Goal: Task Accomplishment & Management: Complete application form

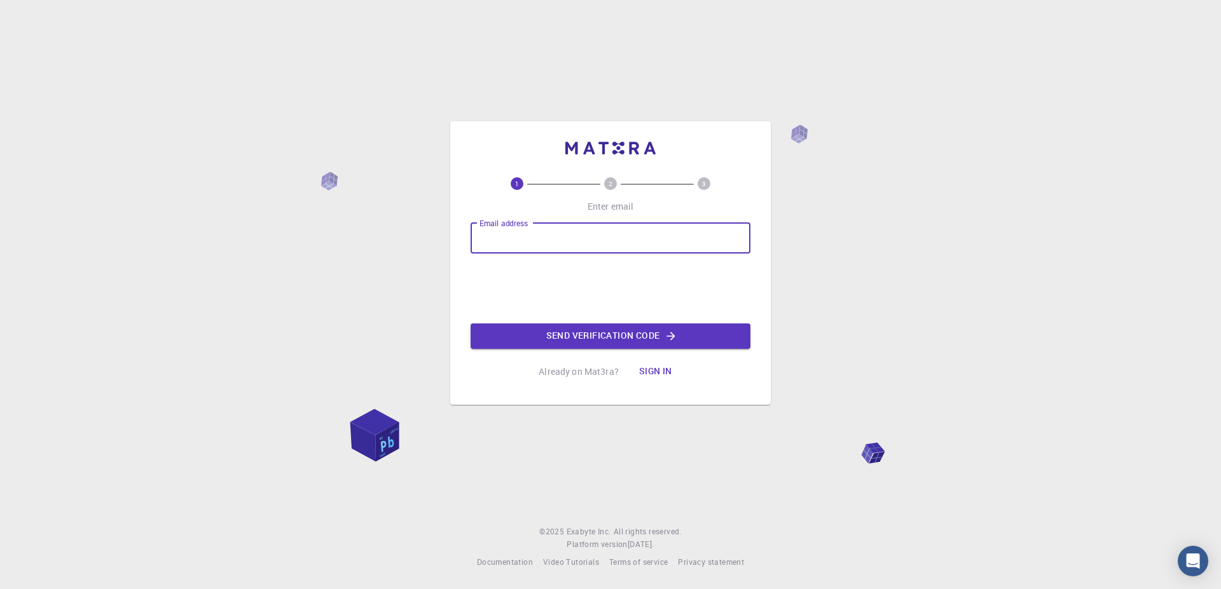
click at [549, 241] on input "Email address" at bounding box center [611, 238] width 280 height 31
type input "[EMAIL_ADDRESS][DOMAIN_NAME]"
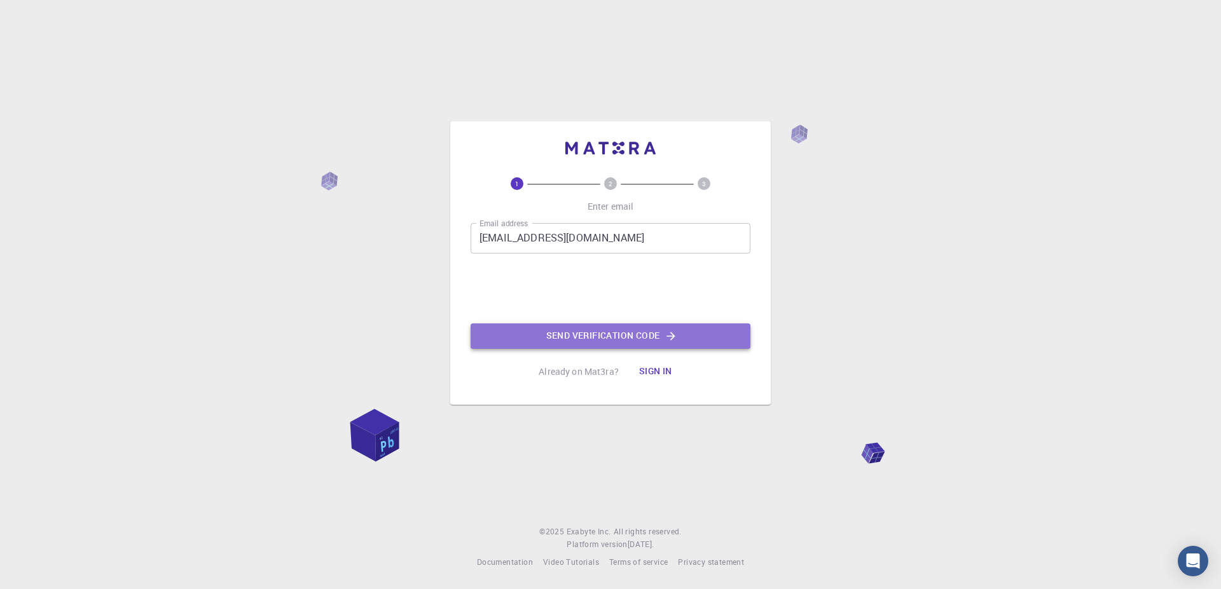
click at [629, 340] on button "Send verification code" at bounding box center [611, 336] width 280 height 25
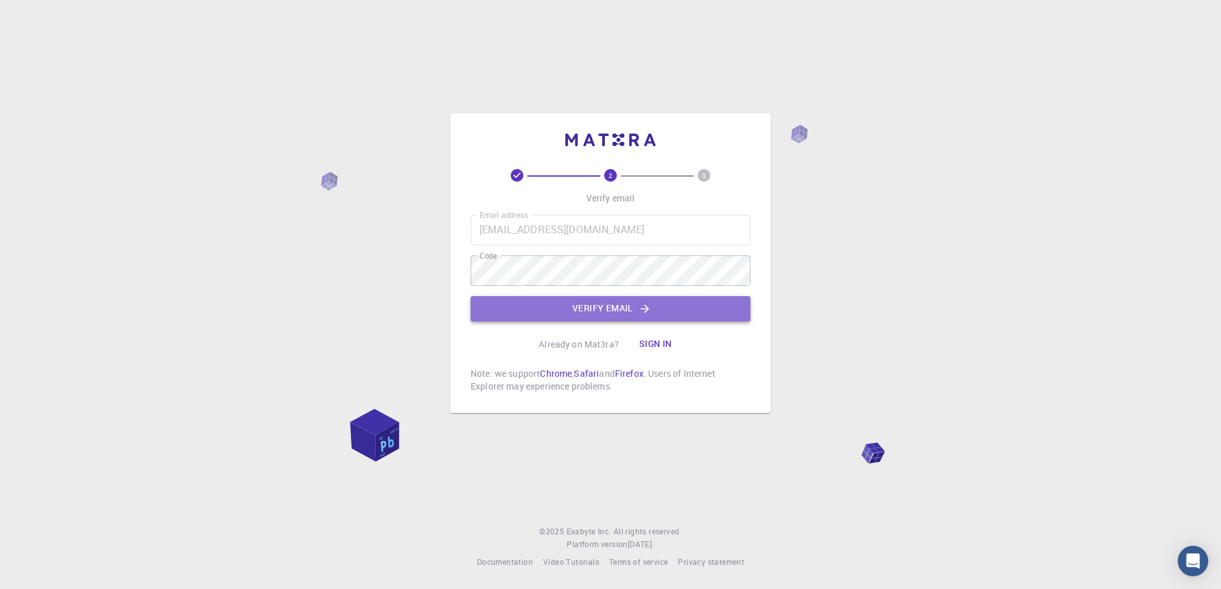
click at [579, 315] on button "Verify email" at bounding box center [611, 308] width 280 height 25
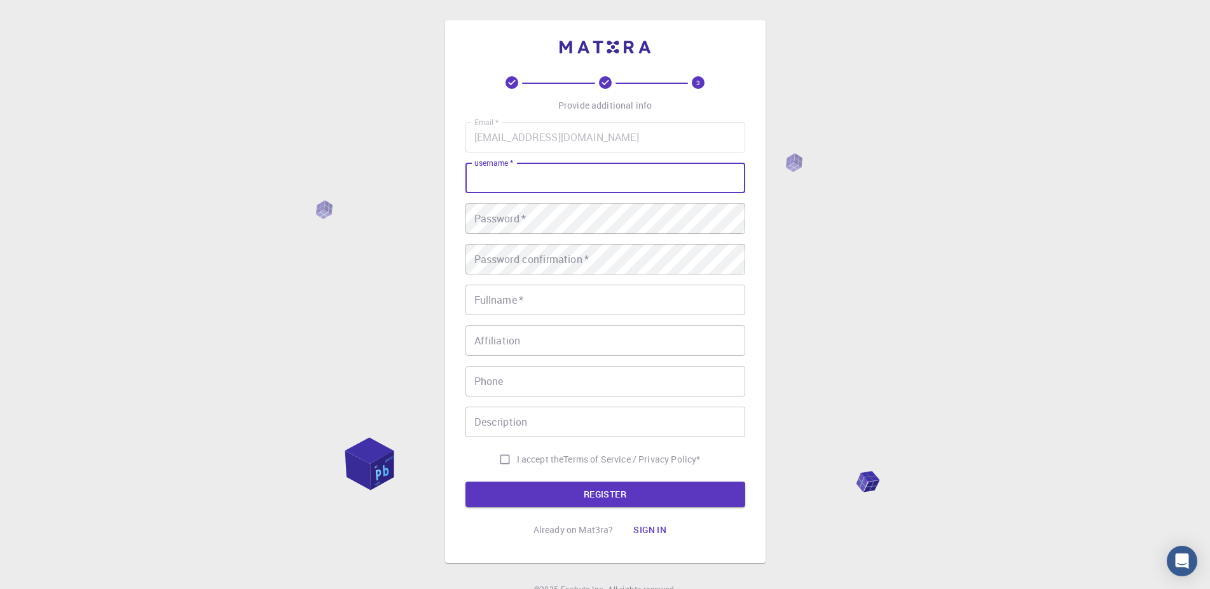
click at [580, 188] on input "username   *" at bounding box center [605, 178] width 280 height 31
type input "csuranto"
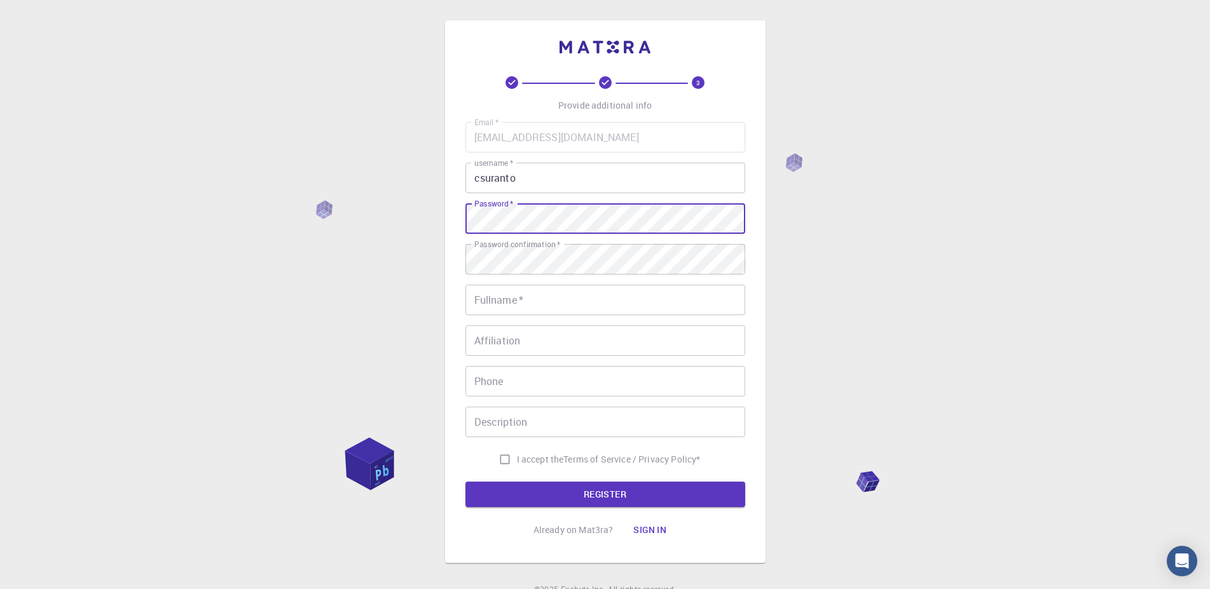
click at [535, 300] on input "Fullname   *" at bounding box center [605, 300] width 280 height 31
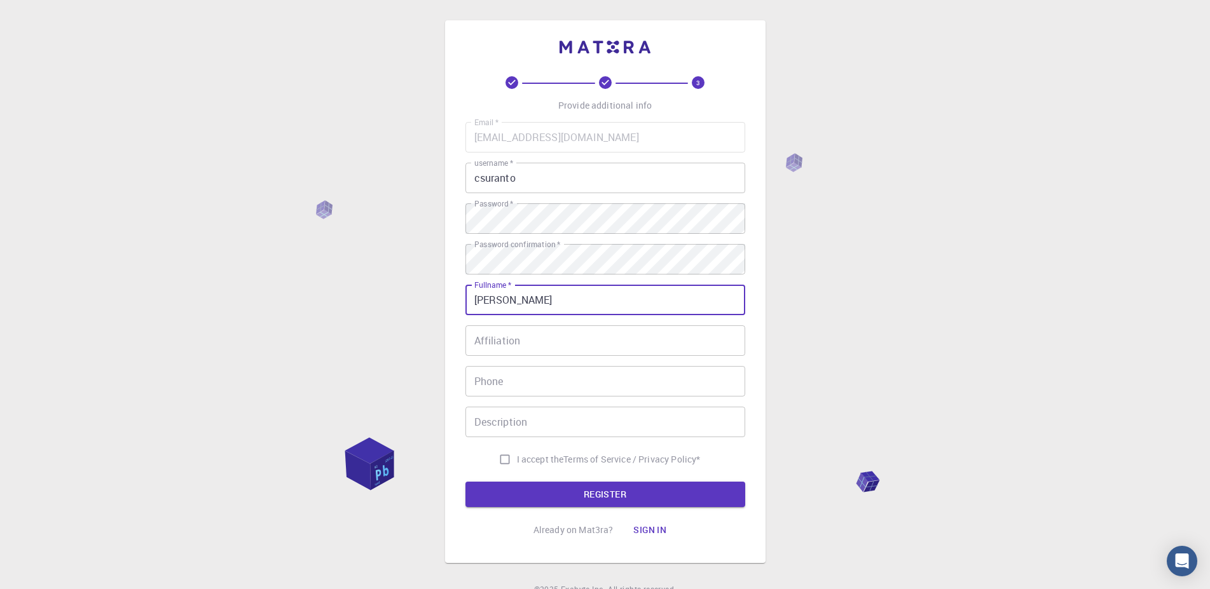
type input "[PERSON_NAME]"
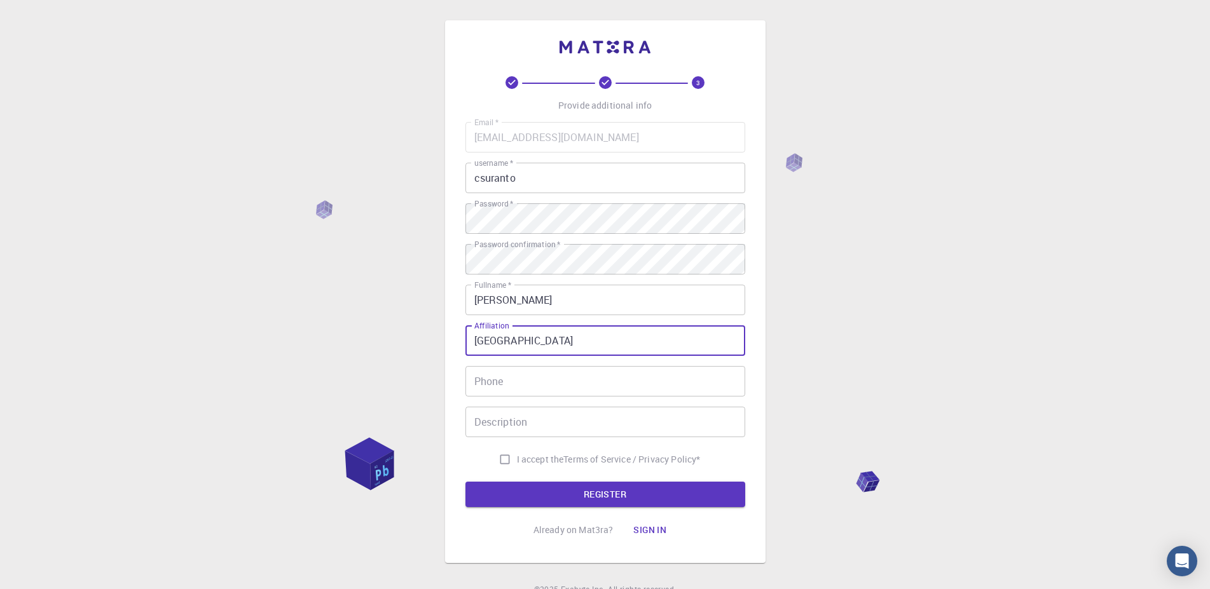
type input "Sejong University"
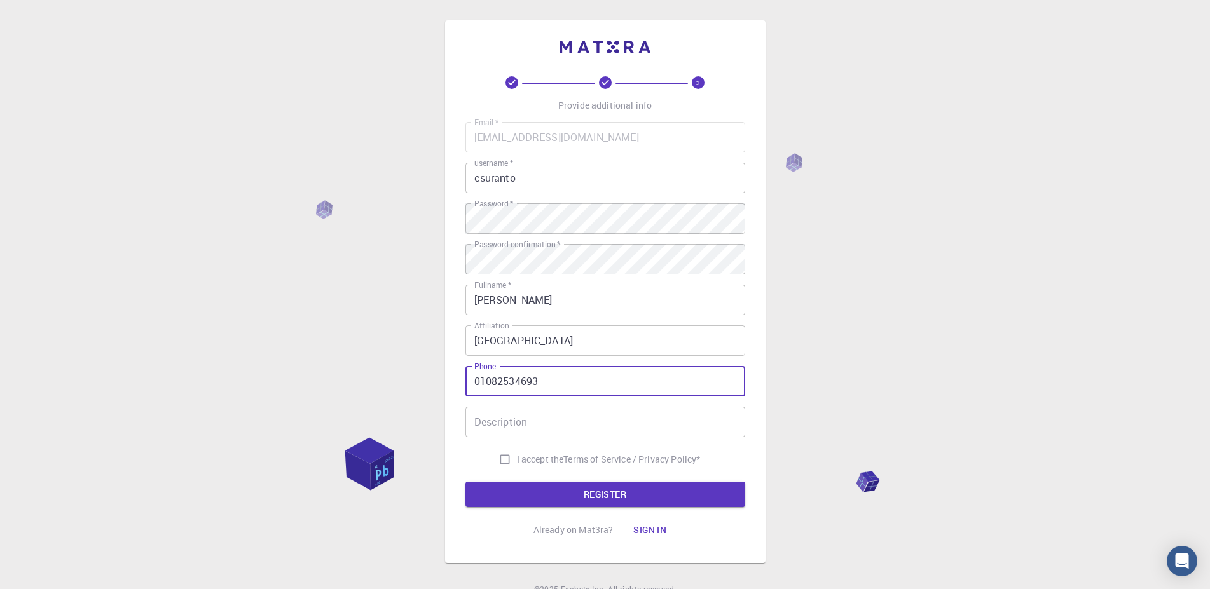
type input "01082534693"
click at [500, 460] on input "I accept the Terms of Service / Privacy Policy *" at bounding box center [505, 460] width 24 height 24
checkbox input "true"
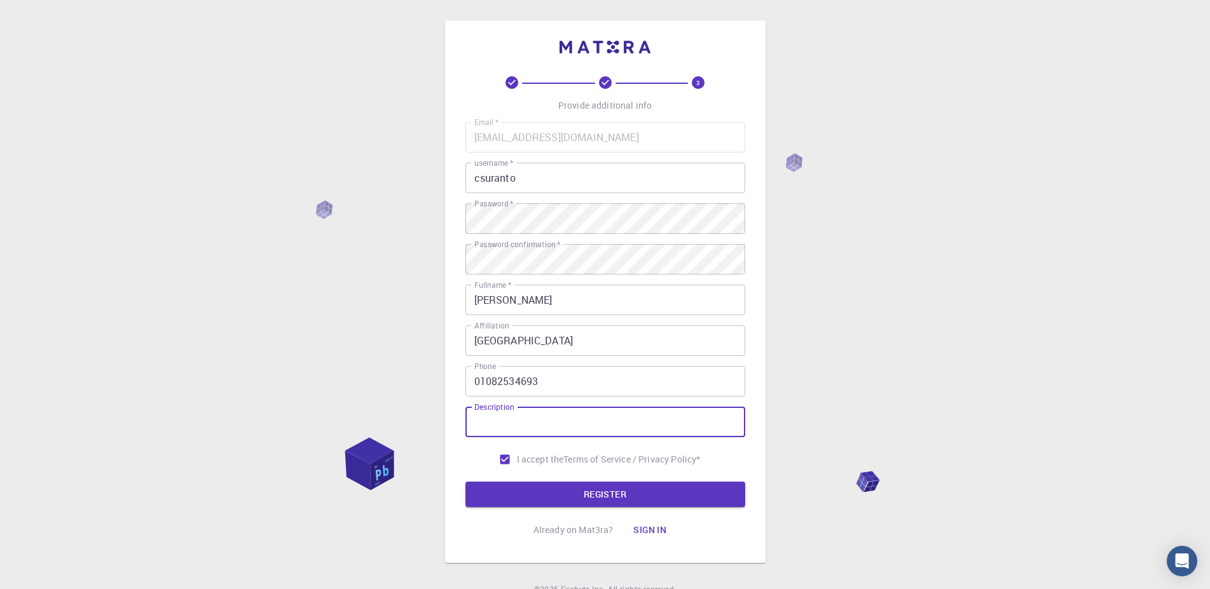
drag, startPoint x: 522, startPoint y: 409, endPoint x: 521, endPoint y: 417, distance: 8.3
click at [522, 412] on input "Description" at bounding box center [605, 422] width 280 height 31
click at [536, 486] on button "REGISTER" at bounding box center [605, 494] width 280 height 25
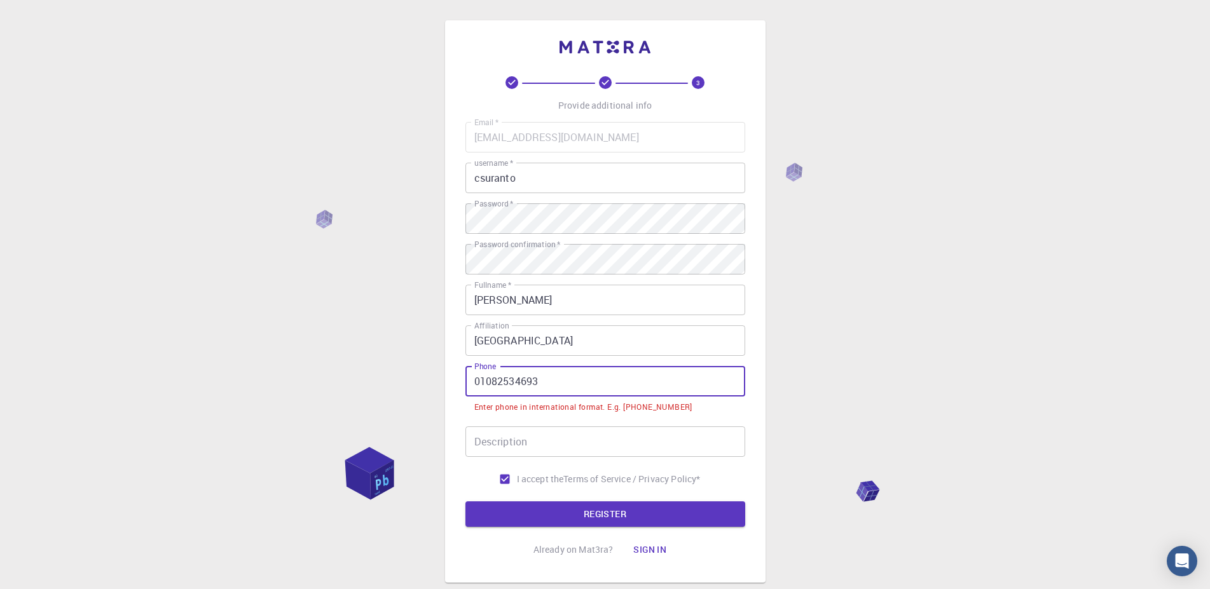
drag, startPoint x: 574, startPoint y: 382, endPoint x: 389, endPoint y: 372, distance: 185.3
click at [465, 372] on input "01082534693" at bounding box center [605, 381] width 280 height 31
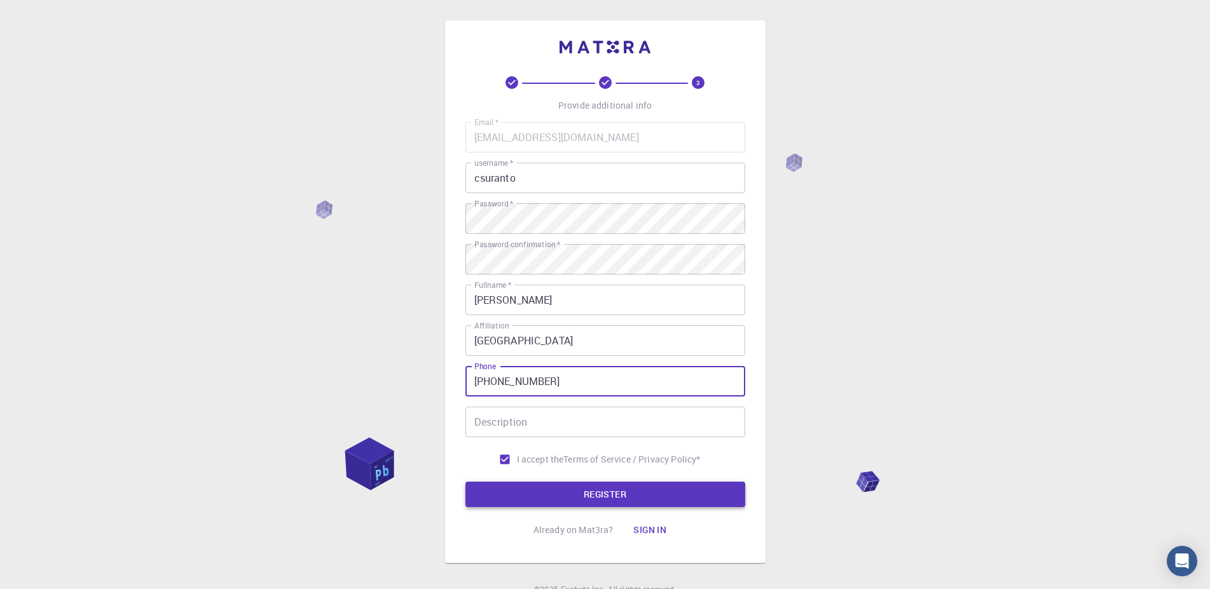
type input "+821082534693"
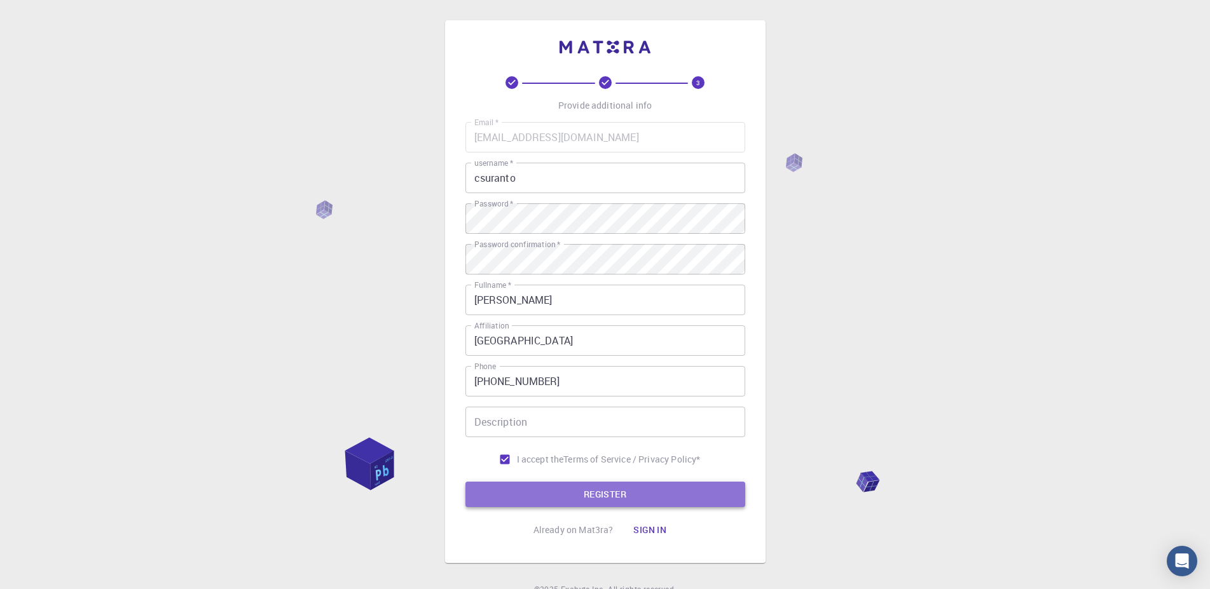
click at [582, 491] on button "REGISTER" at bounding box center [605, 494] width 280 height 25
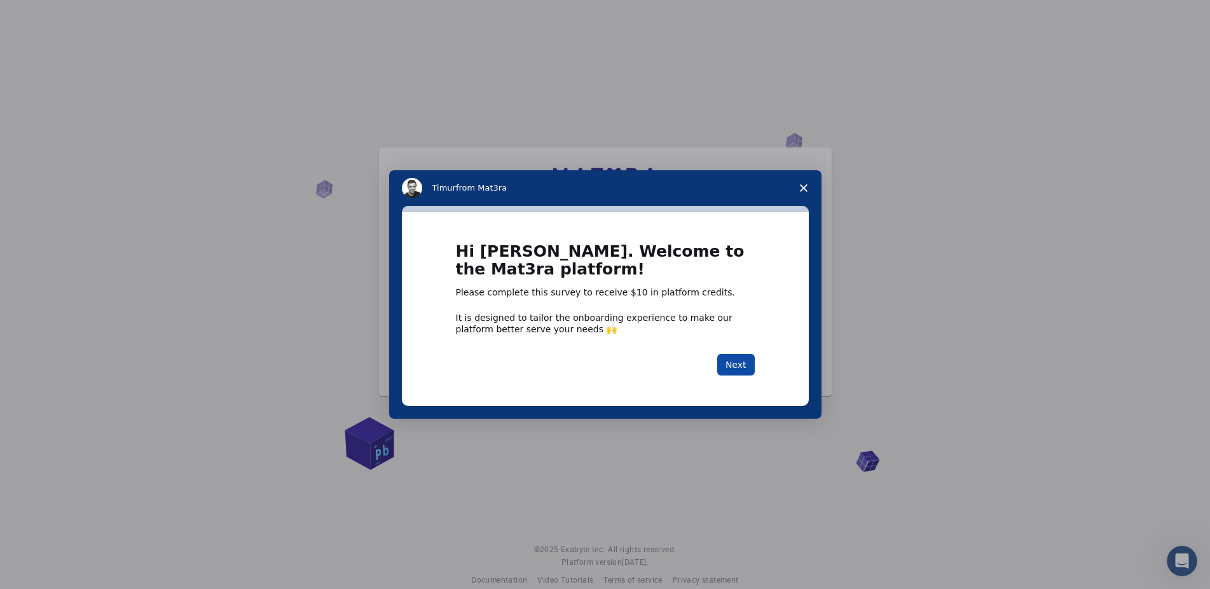
click at [741, 364] on button "Next" at bounding box center [736, 365] width 38 height 22
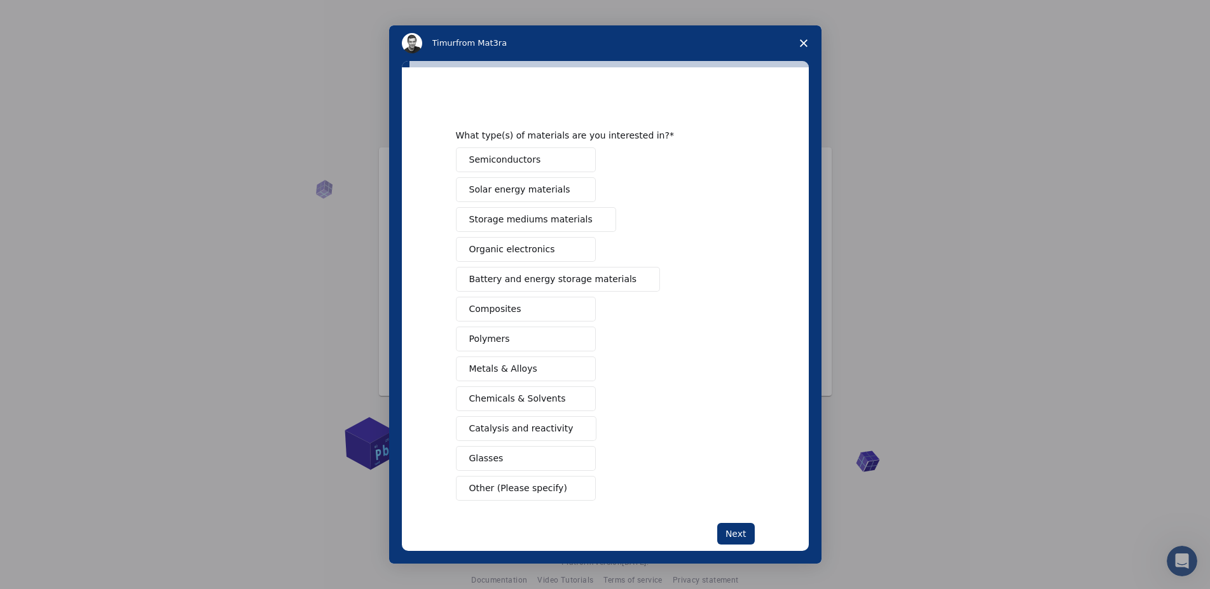
click at [557, 370] on button "Metals & Alloys" at bounding box center [526, 369] width 140 height 25
click at [565, 314] on button "Composites" at bounding box center [526, 309] width 140 height 25
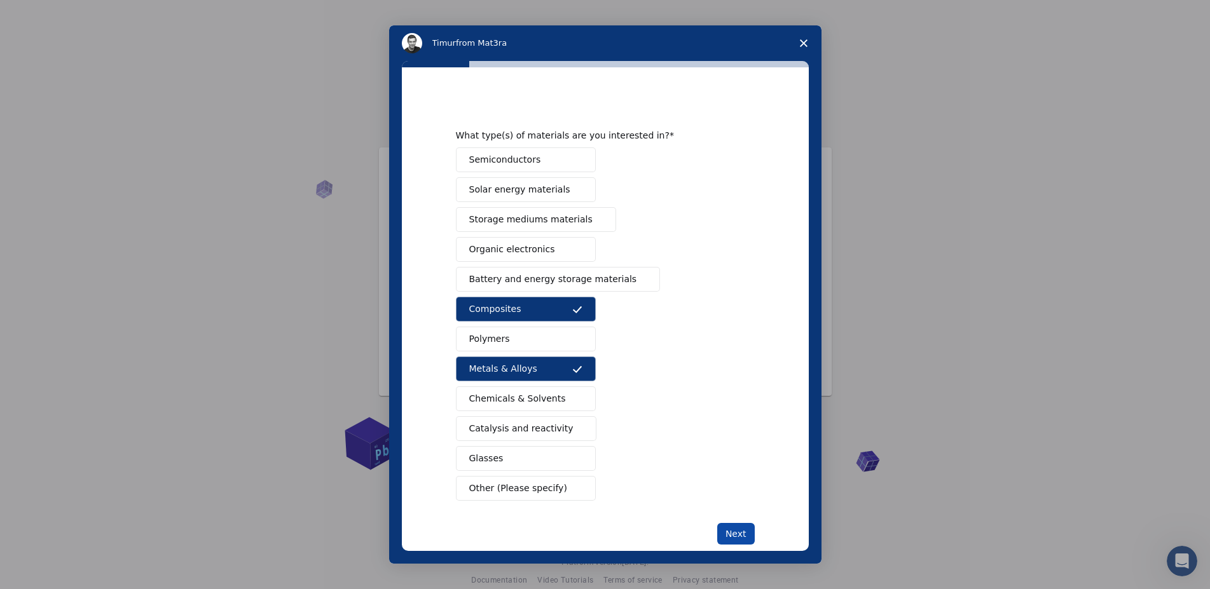
click at [733, 537] on button "Next" at bounding box center [736, 534] width 38 height 22
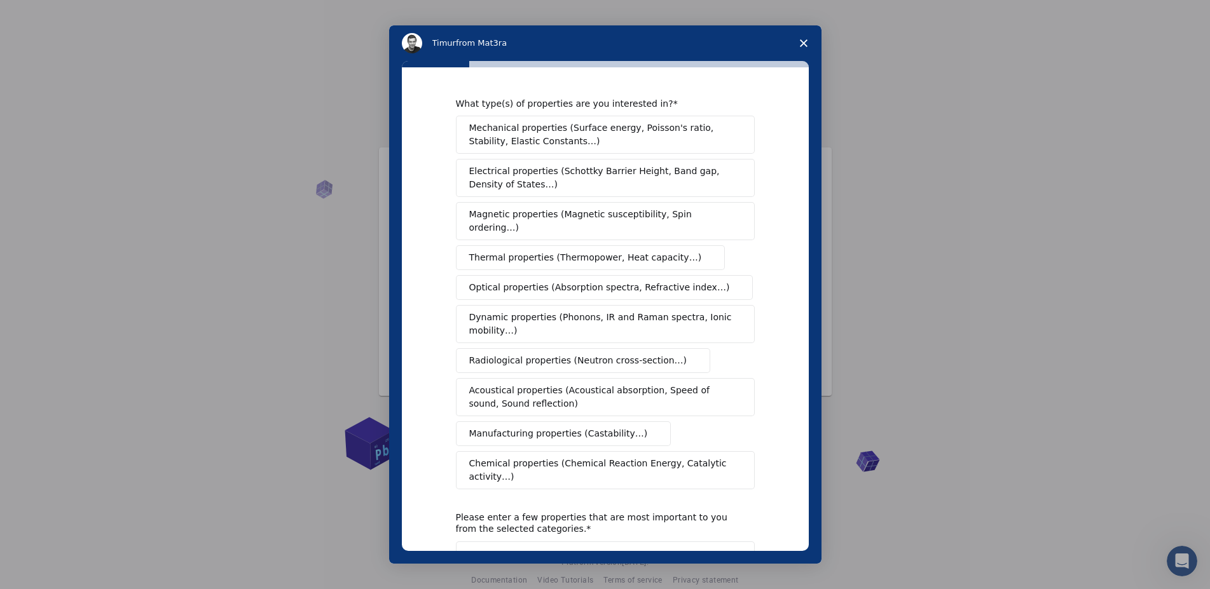
click at [596, 188] on span "Electrical properties (Schottky Barrier Height, Band gap, Density of States…)" at bounding box center [601, 178] width 265 height 27
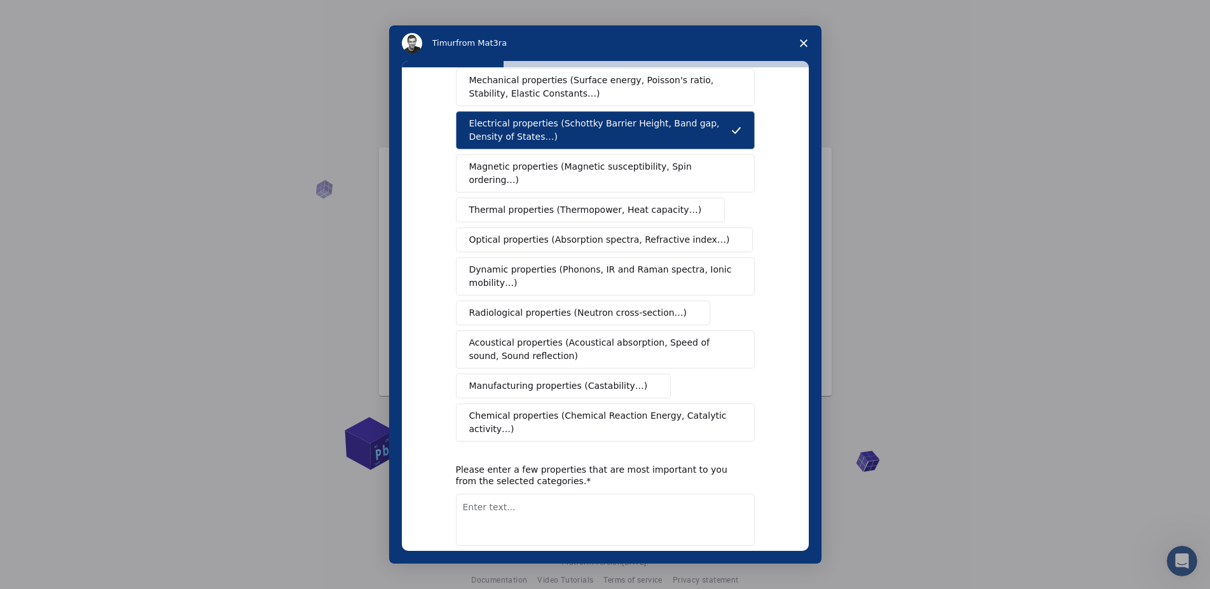
scroll to position [72, 0]
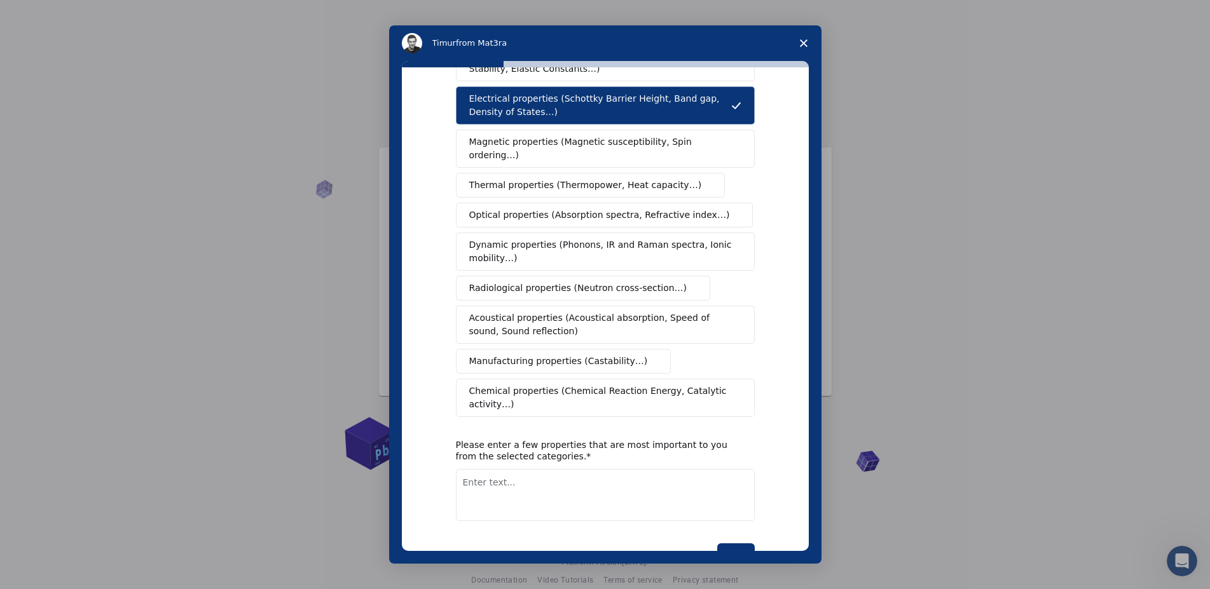
click at [690, 385] on span "Chemical properties (Chemical Reaction Energy, Catalytic activity…)" at bounding box center [600, 398] width 263 height 27
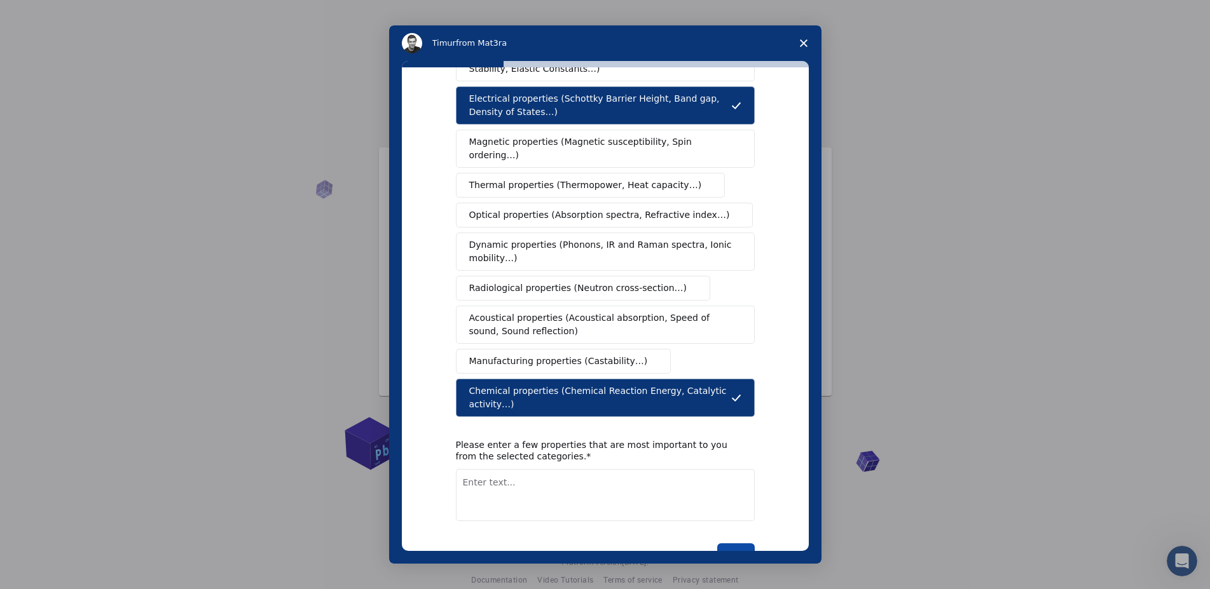
click at [738, 544] on button "Next" at bounding box center [736, 555] width 38 height 22
click at [630, 490] on textarea "Enter text..." at bounding box center [605, 495] width 299 height 52
type textarea "Band gap, DOS, total energy, mulliken charge, electrostatic ptential"
click at [736, 544] on button "Next" at bounding box center [736, 555] width 38 height 22
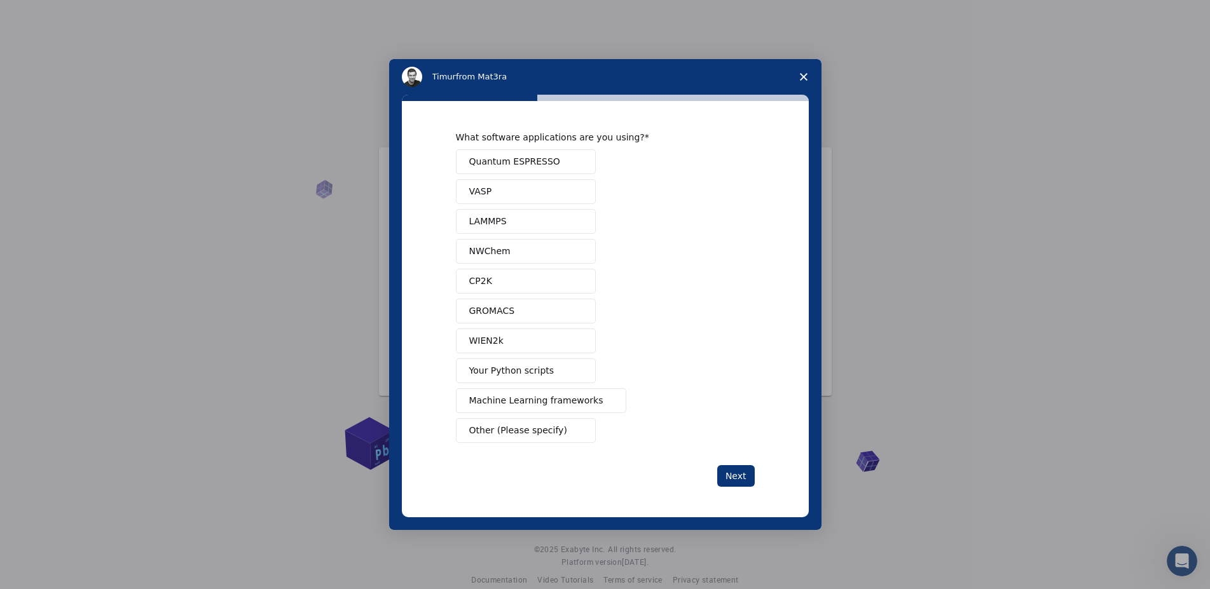
scroll to position [0, 0]
click at [579, 168] on button "Quantum ESPRESSO" at bounding box center [526, 161] width 140 height 25
click at [515, 278] on button "CP2K" at bounding box center [526, 281] width 140 height 25
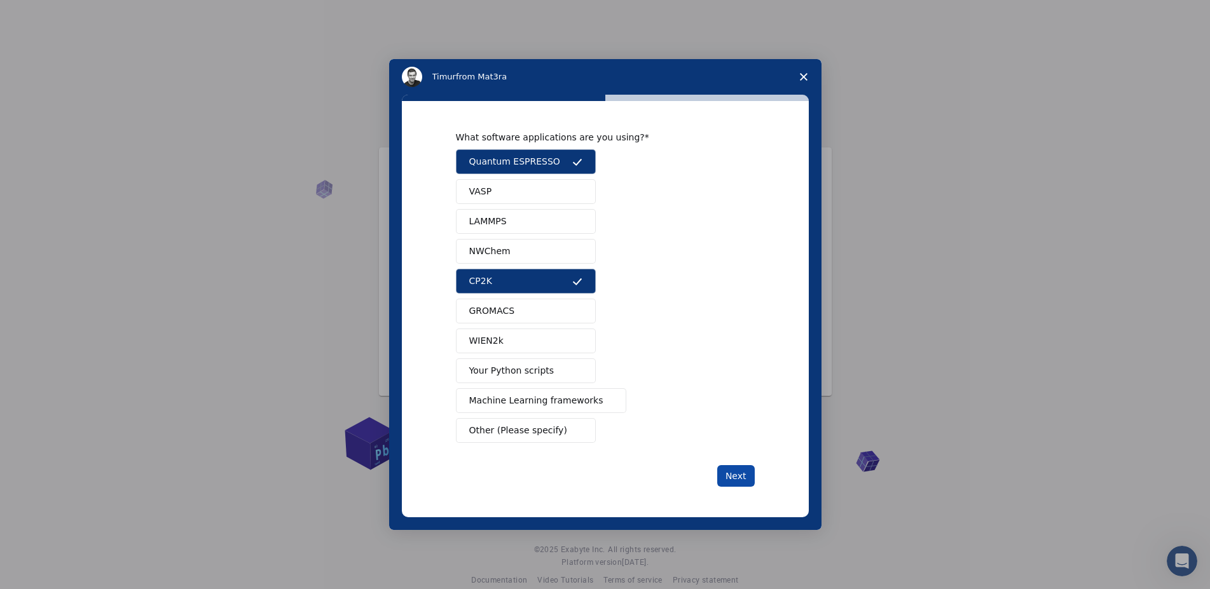
click at [739, 481] on button "Next" at bounding box center [736, 476] width 38 height 22
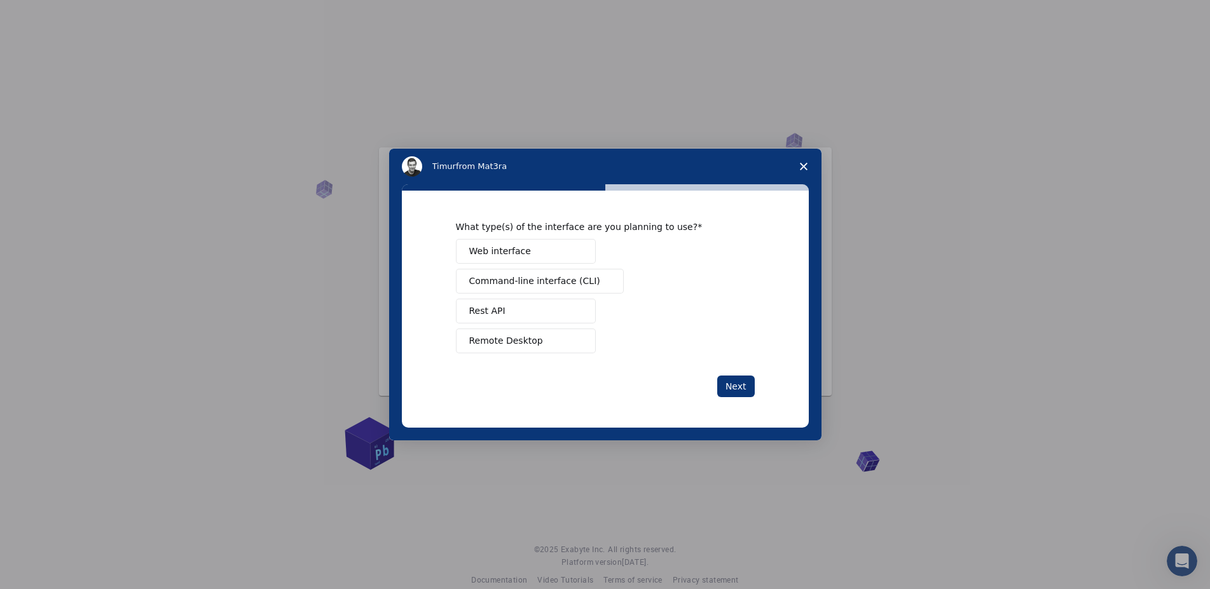
click at [574, 256] on span "Intercom messenger" at bounding box center [577, 252] width 10 height 10
click at [732, 390] on button "Next" at bounding box center [736, 387] width 38 height 22
click at [565, 292] on button "Perform research" at bounding box center [526, 281] width 140 height 25
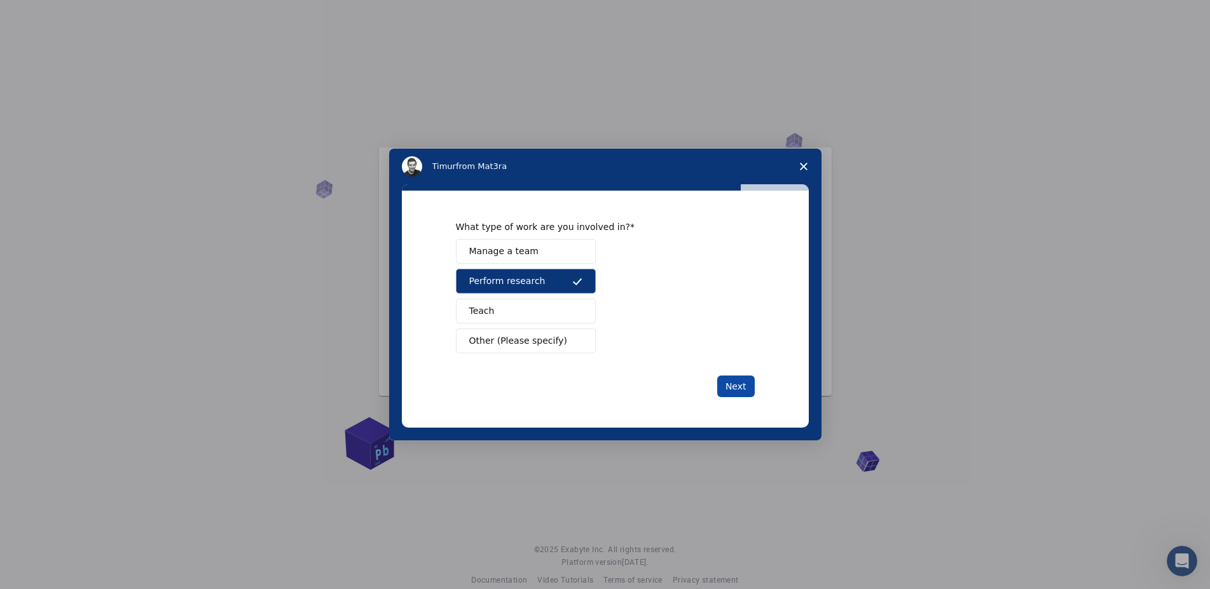
click at [730, 383] on button "Next" at bounding box center [736, 387] width 38 height 22
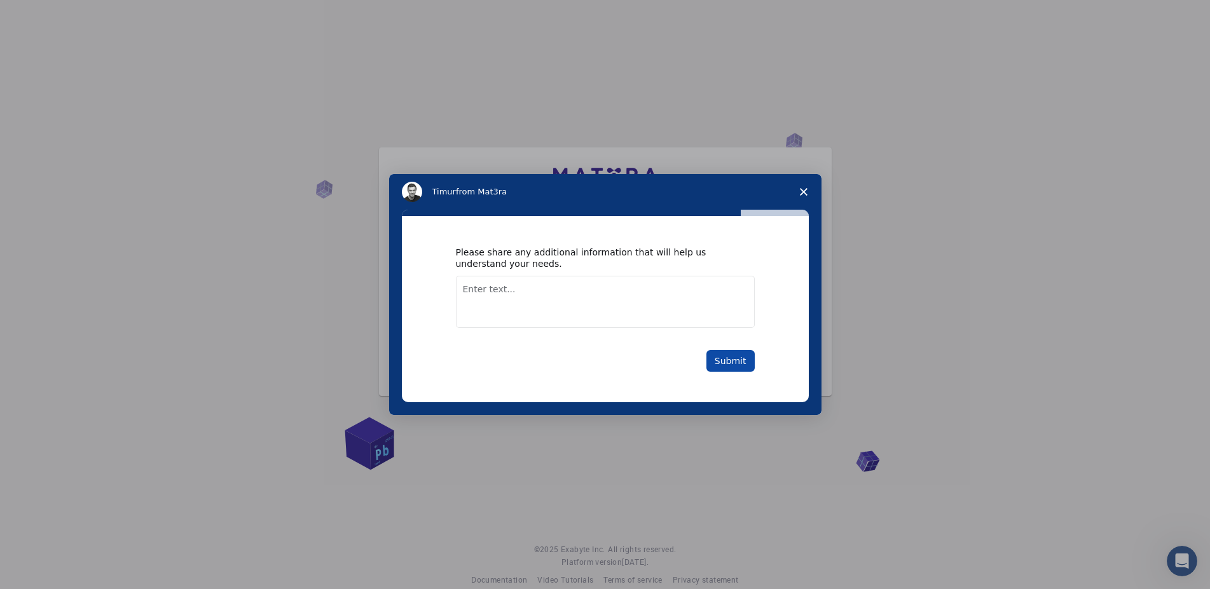
click at [718, 366] on button "Submit" at bounding box center [730, 361] width 48 height 22
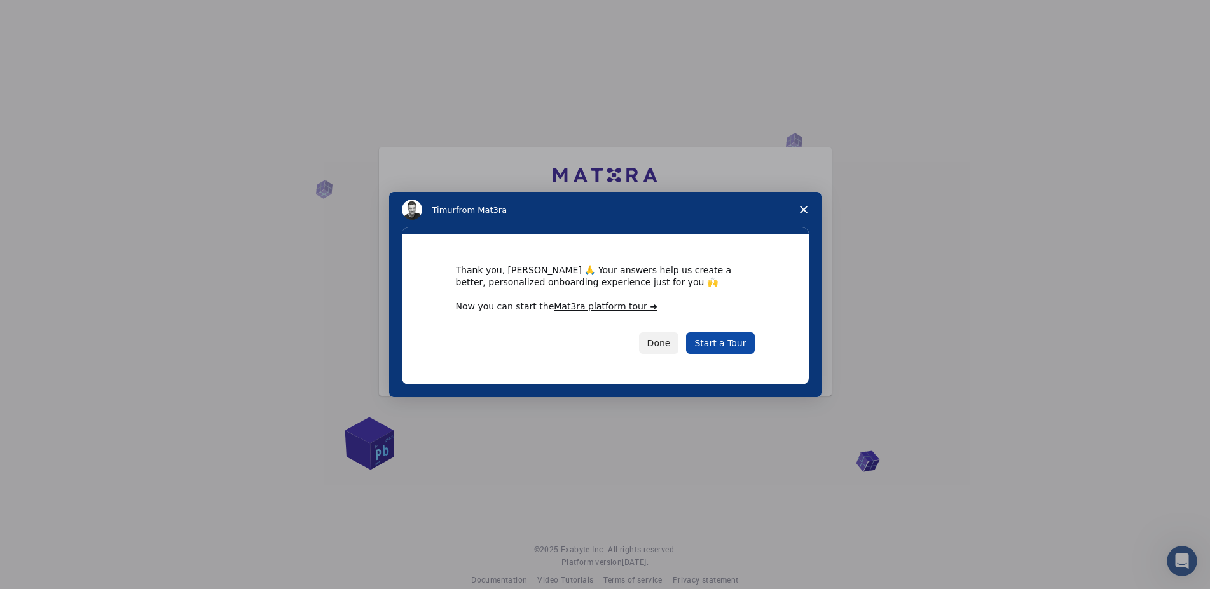
click at [720, 347] on link "Start a Tour" at bounding box center [720, 344] width 68 height 22
click at [720, 346] on link "Start a Tour" at bounding box center [720, 344] width 68 height 22
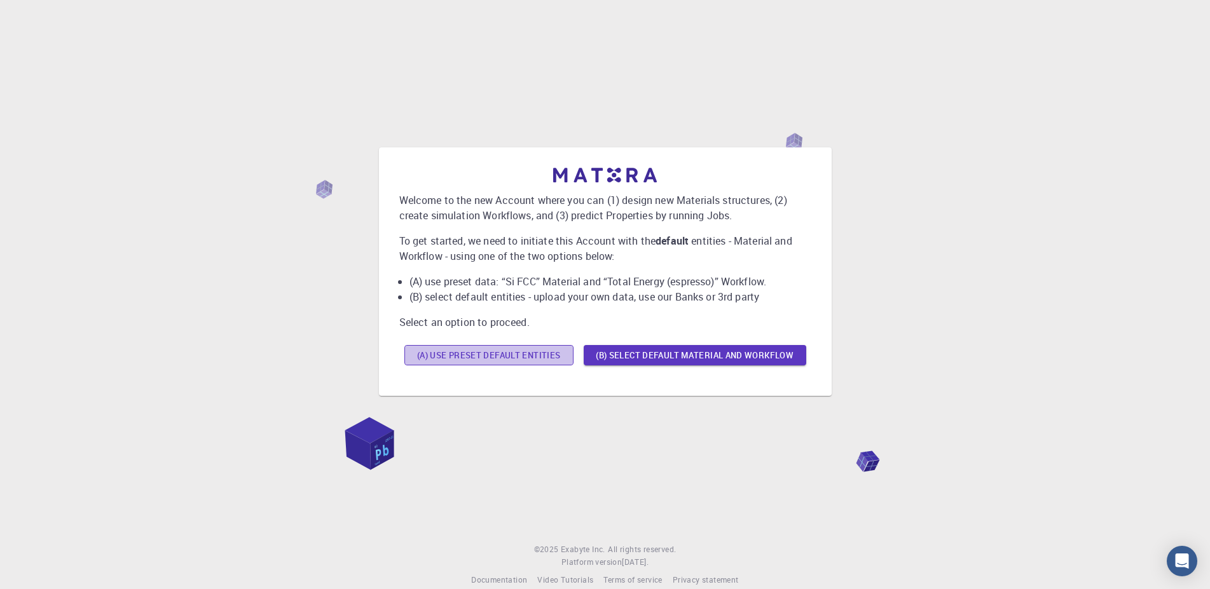
click at [557, 361] on button "(A) Use preset default entities" at bounding box center [488, 355] width 169 height 20
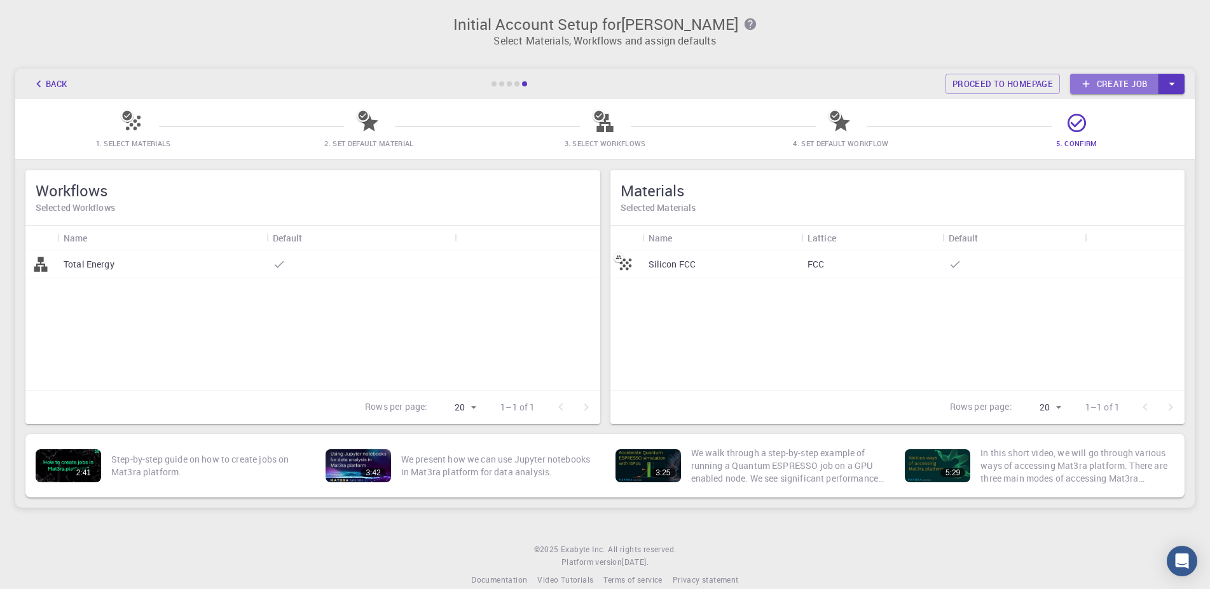
click at [1099, 85] on link "Create job" at bounding box center [1114, 84] width 89 height 20
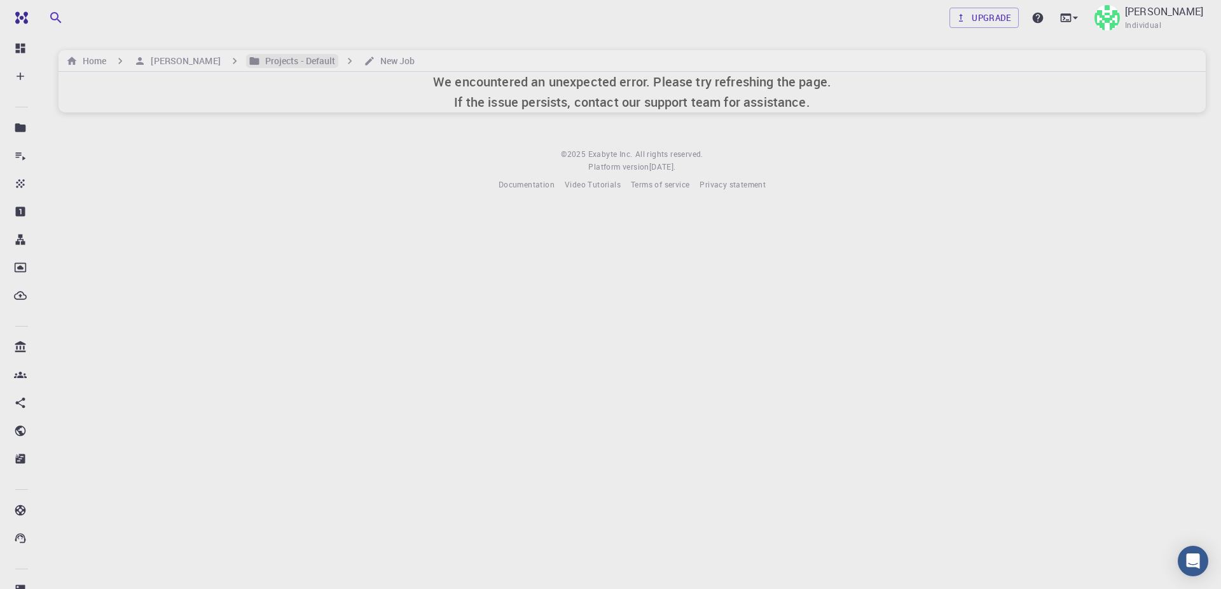
click at [336, 65] on h6 "Projects - Default" at bounding box center [298, 61] width 76 height 14
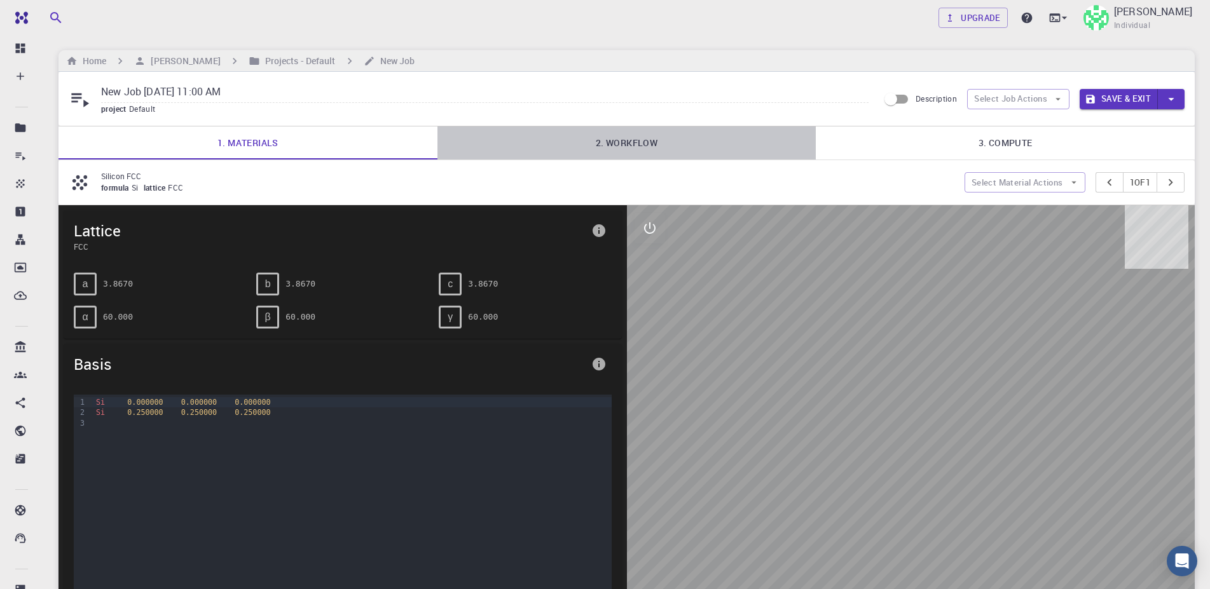
click at [601, 146] on link "2. Workflow" at bounding box center [626, 143] width 379 height 33
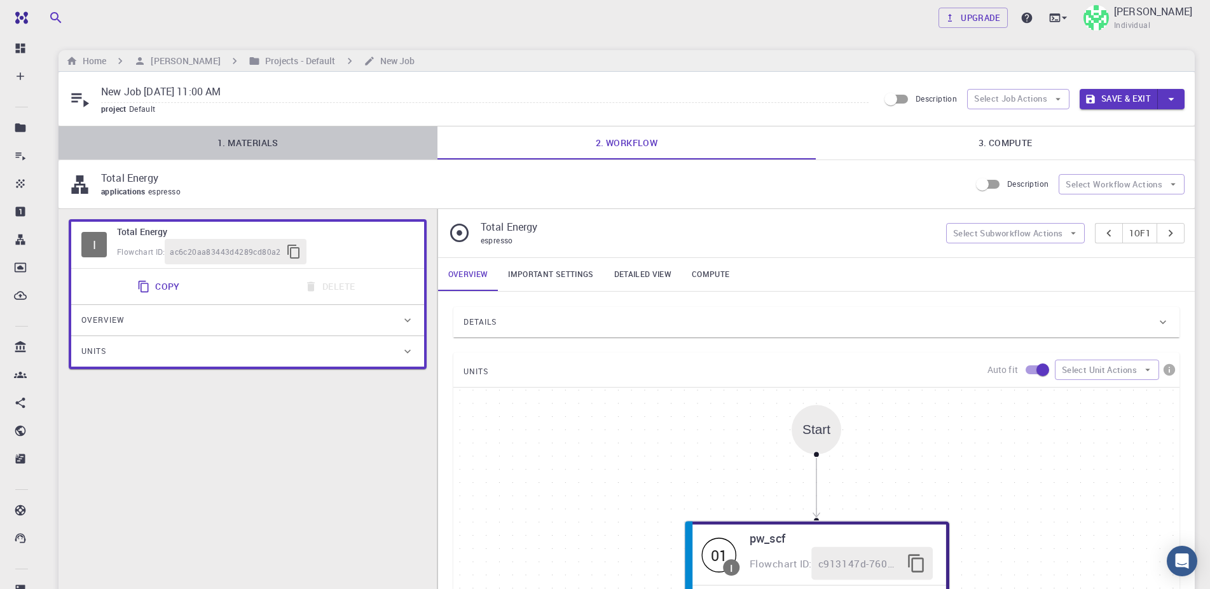
click at [331, 151] on link "1. Materials" at bounding box center [247, 143] width 379 height 33
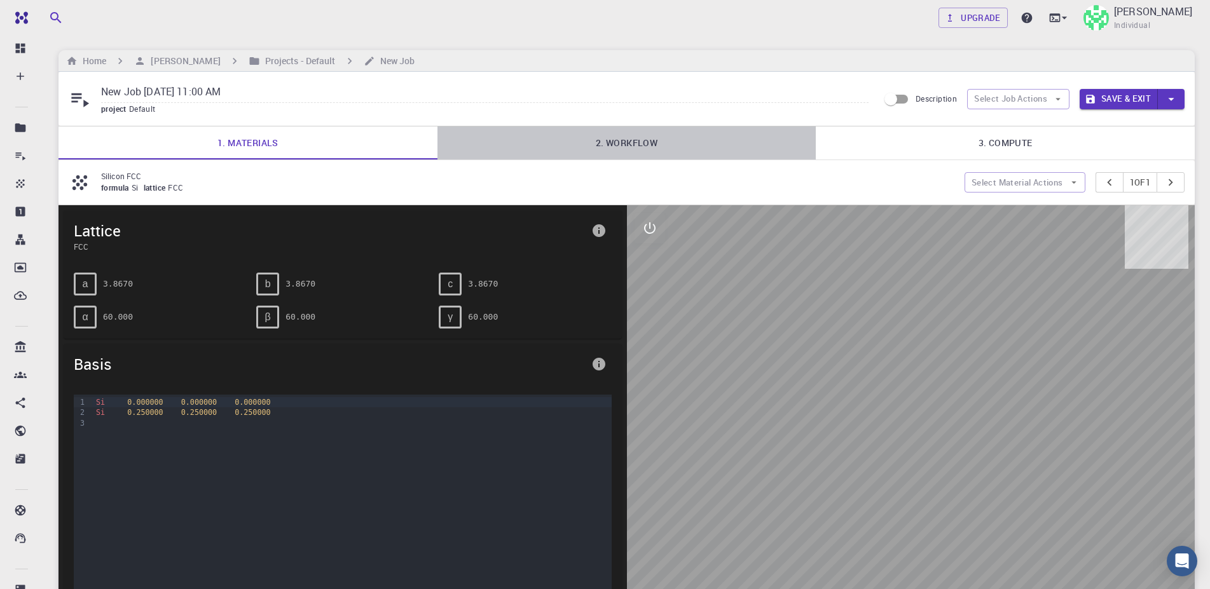
click at [668, 145] on link "2. Workflow" at bounding box center [626, 143] width 379 height 33
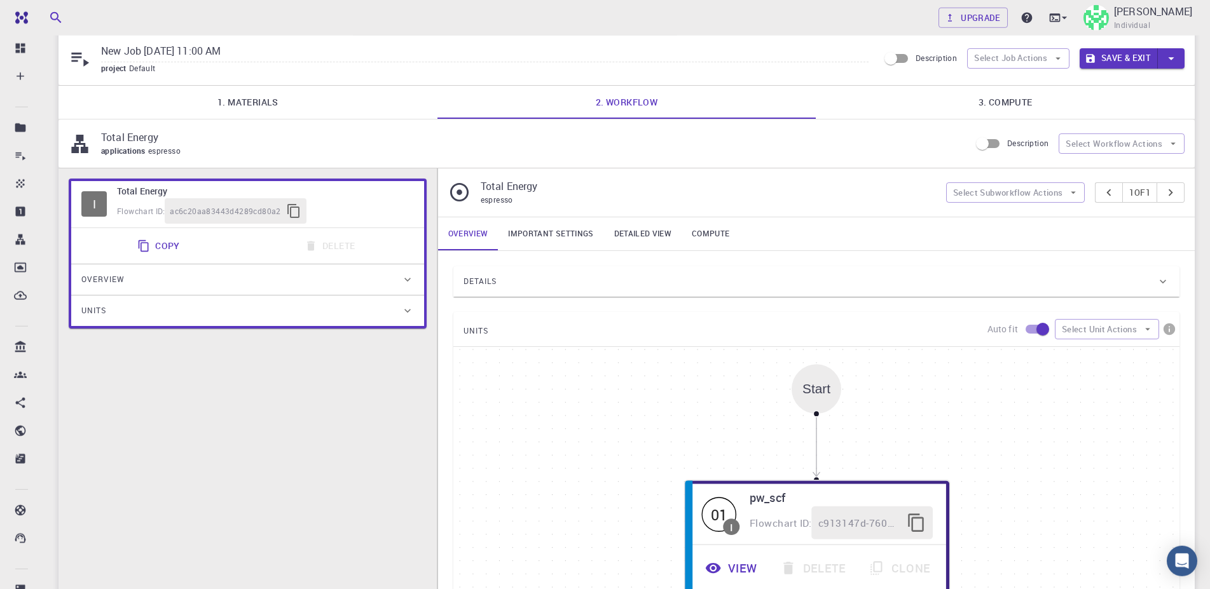
scroll to position [17, 0]
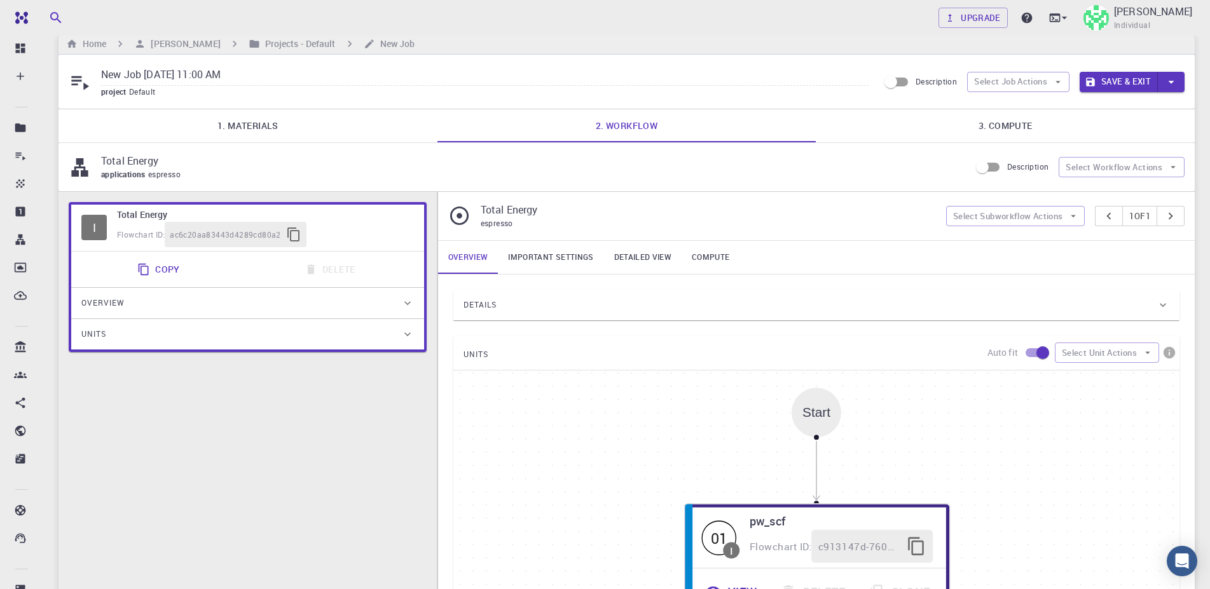
click at [1019, 127] on link "3. Compute" at bounding box center [1005, 125] width 379 height 33
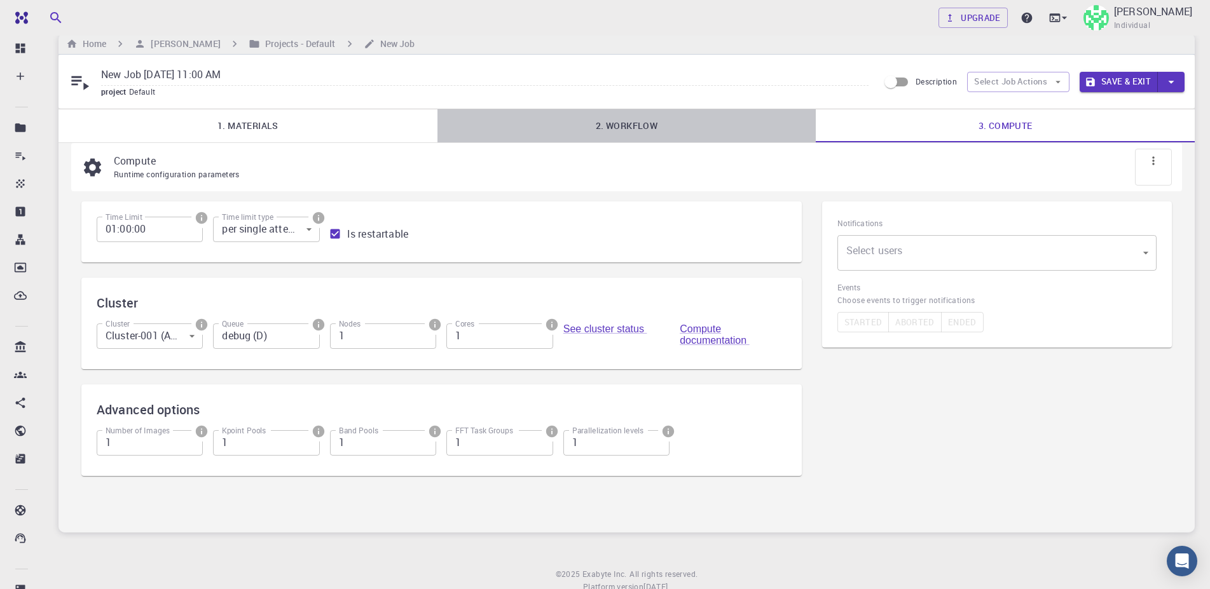
click at [680, 136] on link "2. Workflow" at bounding box center [626, 125] width 379 height 33
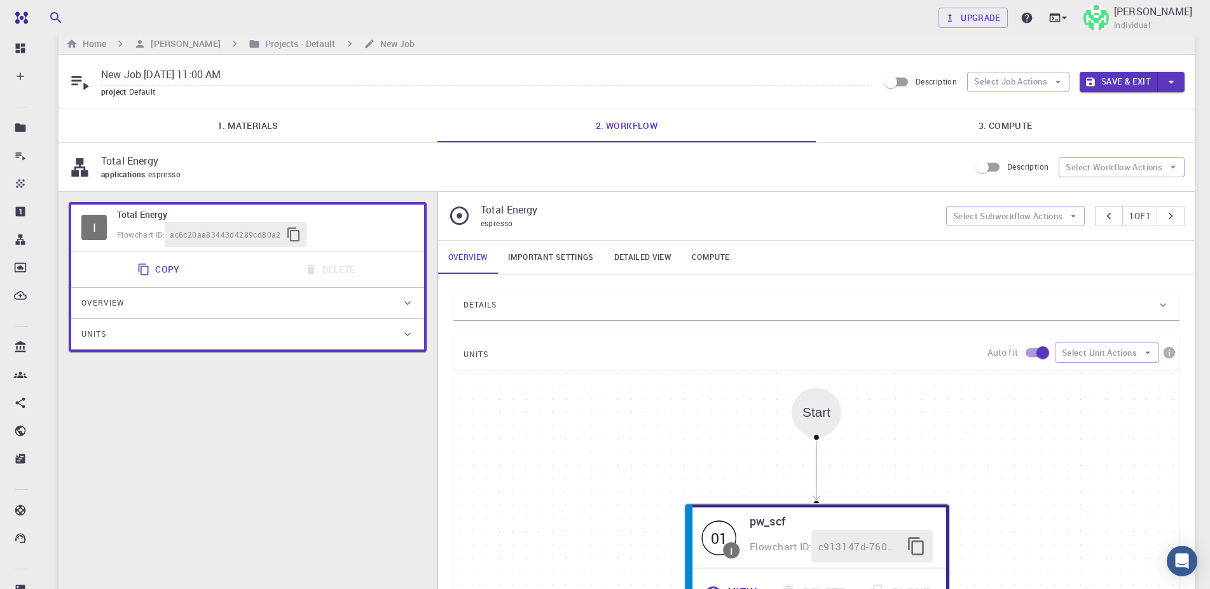
click at [247, 136] on link "1. Materials" at bounding box center [247, 125] width 379 height 33
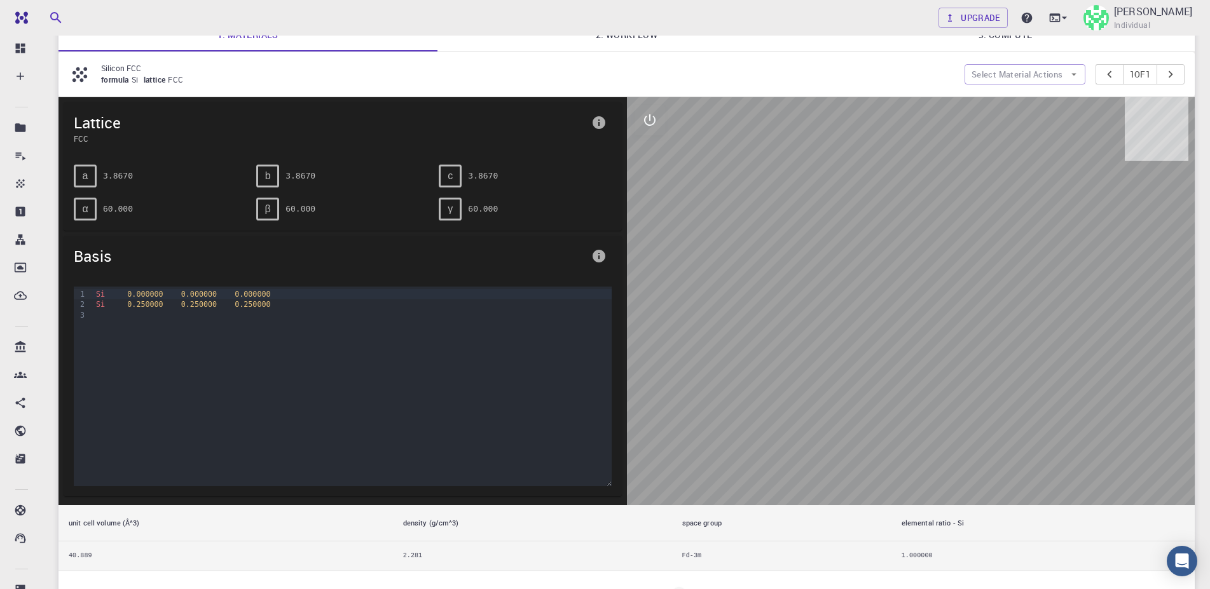
scroll to position [238, 0]
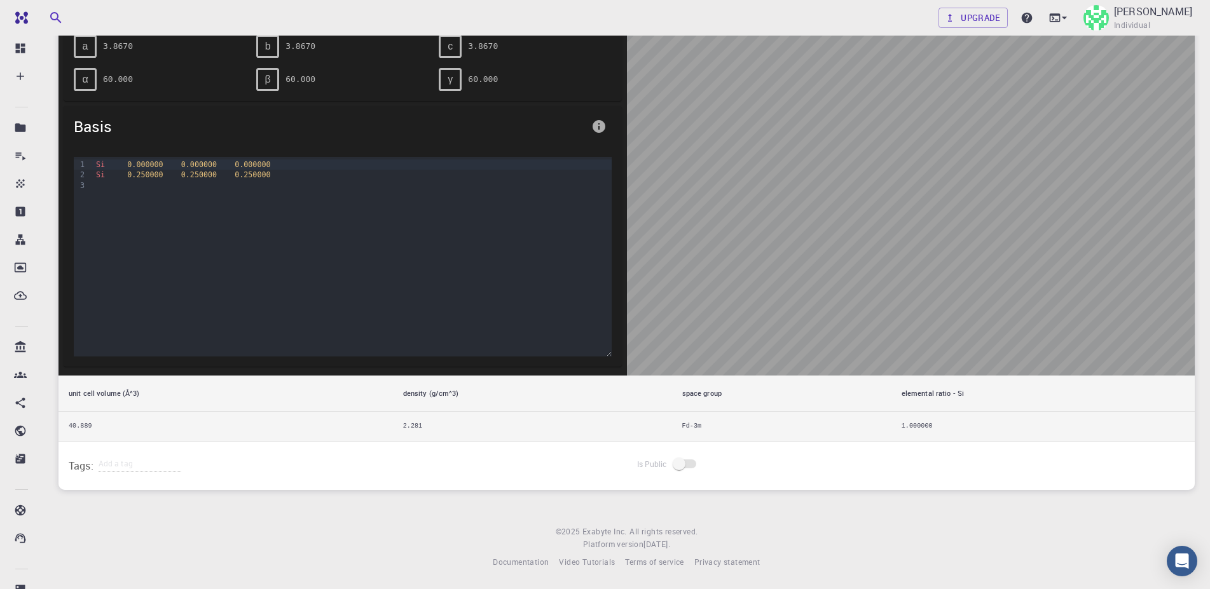
click at [678, 458] on span at bounding box center [685, 464] width 37 height 24
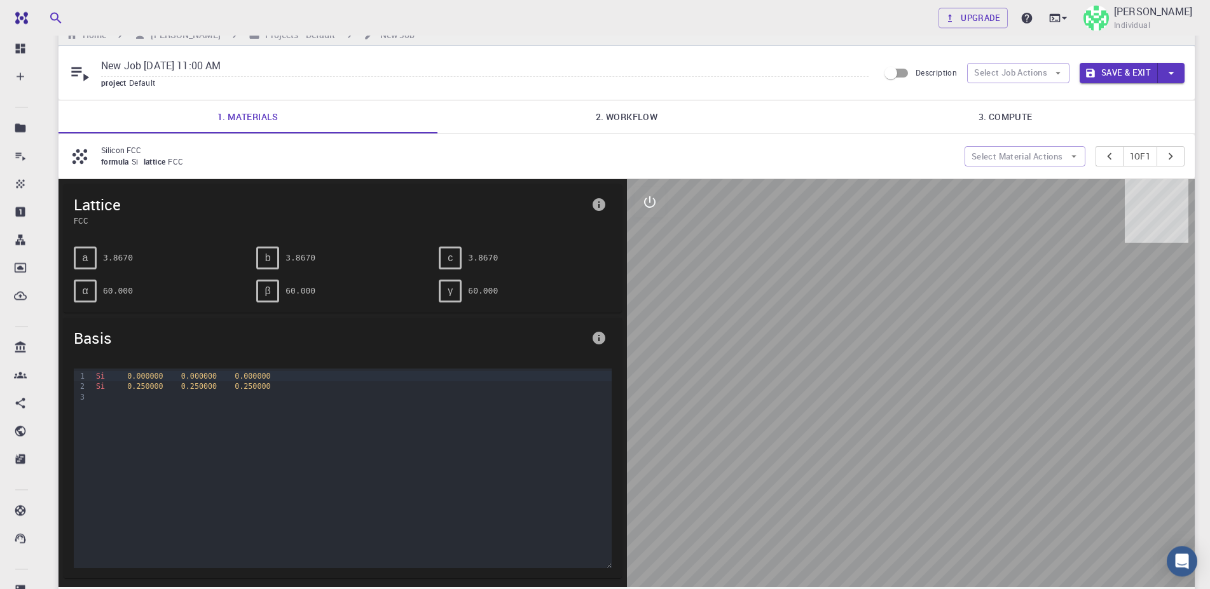
scroll to position [0, 0]
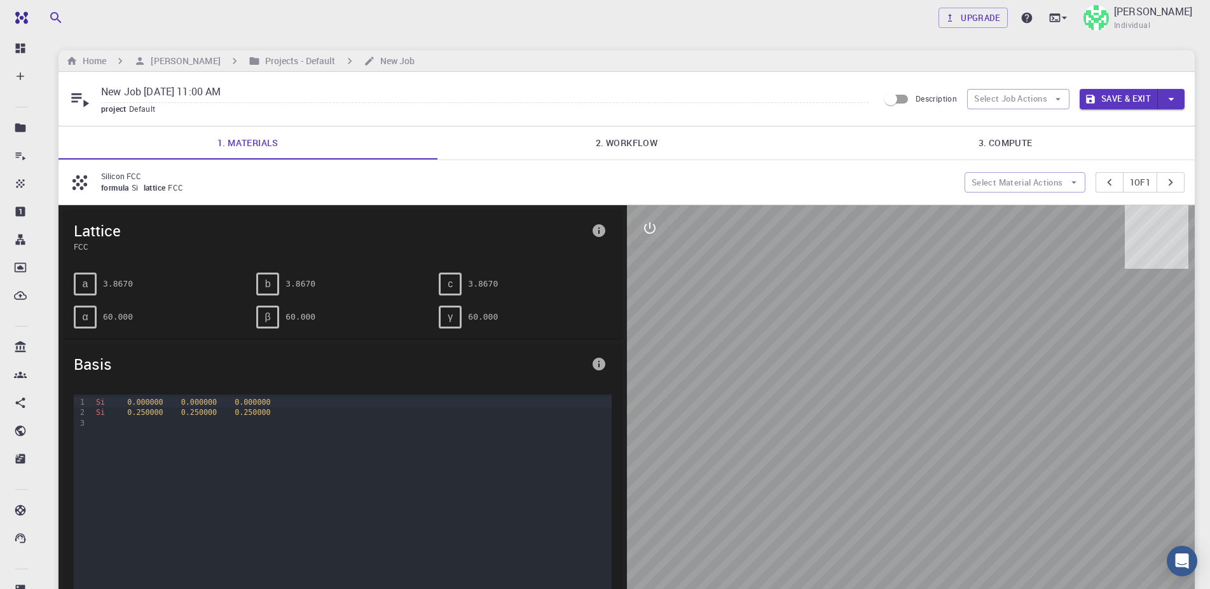
click at [588, 149] on link "2. Workflow" at bounding box center [626, 143] width 379 height 33
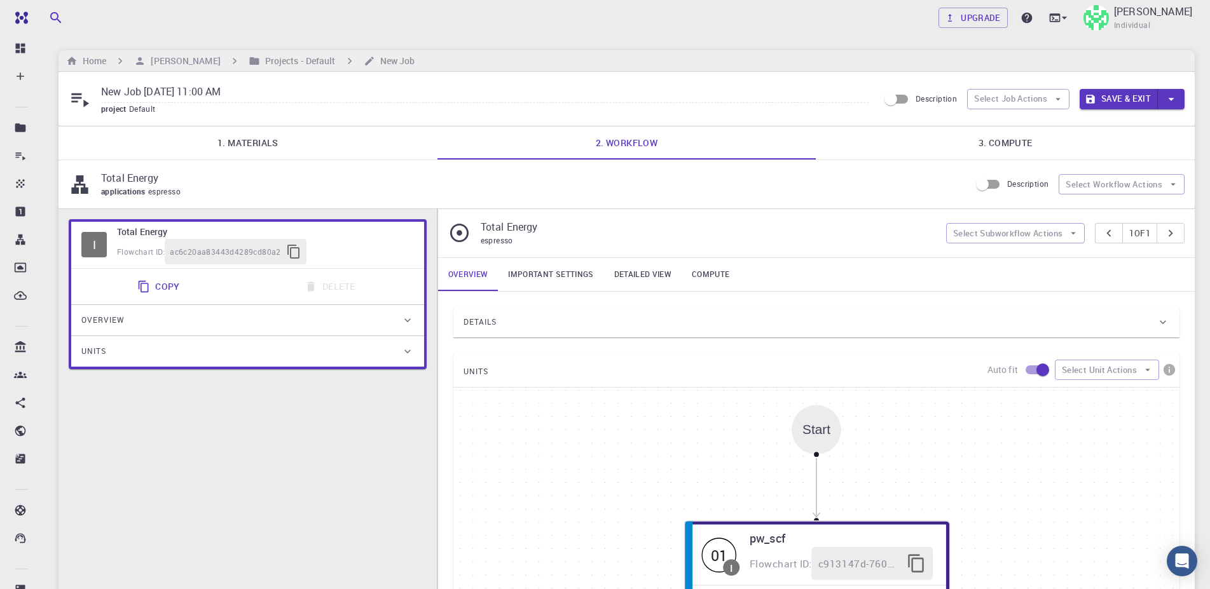
click at [564, 277] on link "Important settings" at bounding box center [551, 274] width 106 height 33
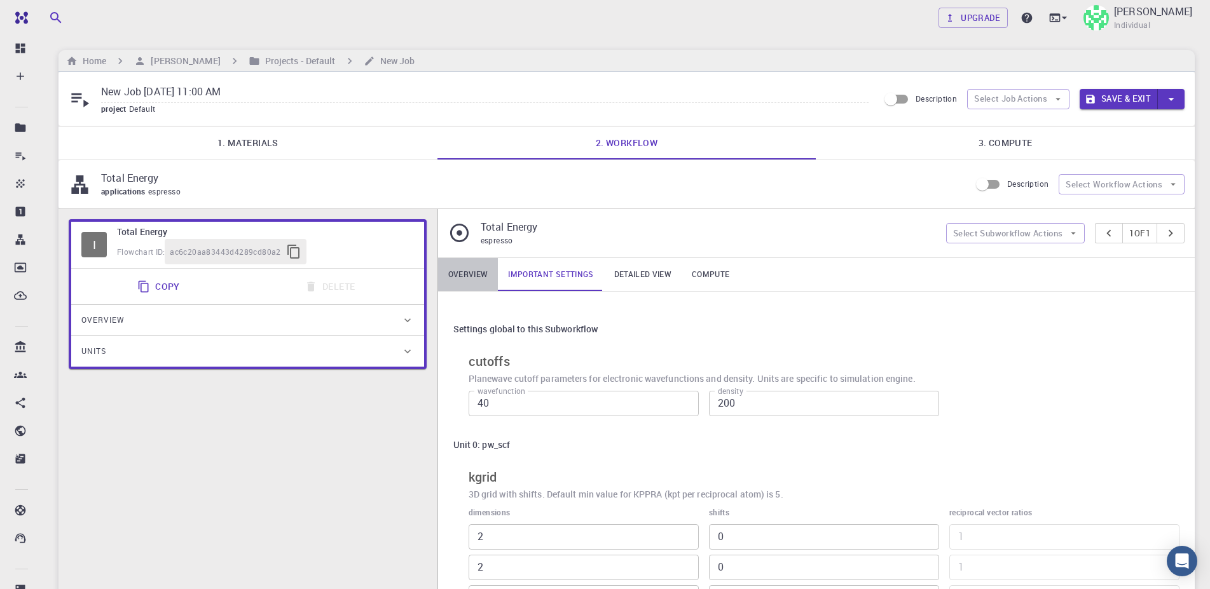
click at [494, 277] on link "Overview" at bounding box center [468, 274] width 60 height 33
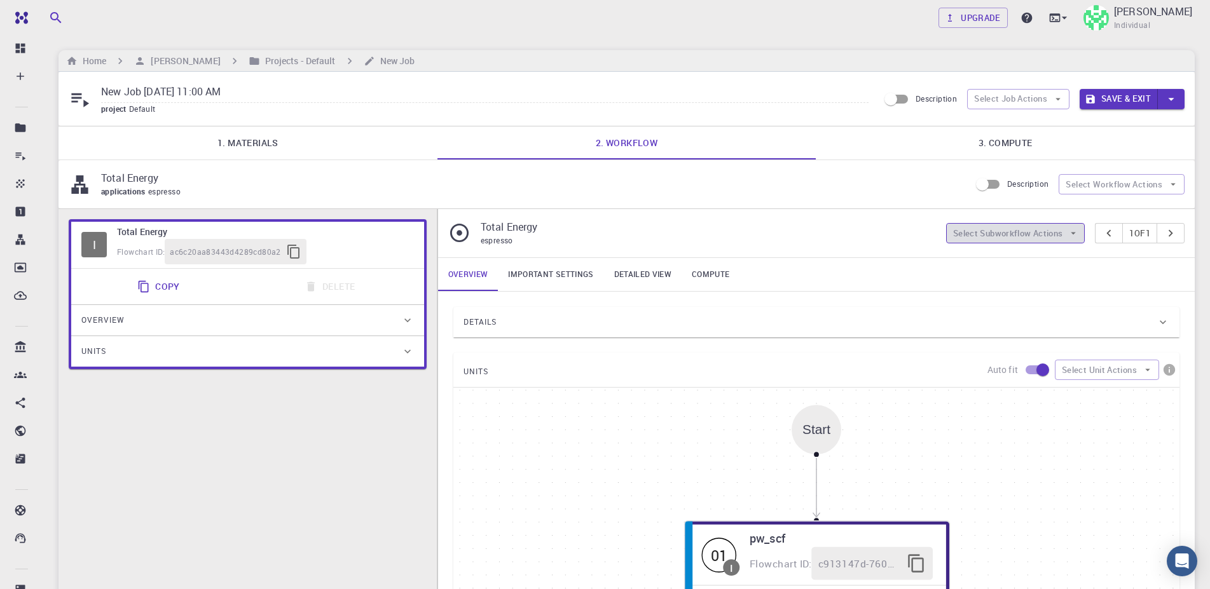
click at [1045, 237] on button "Select Subworkflow Actions" at bounding box center [1015, 233] width 139 height 20
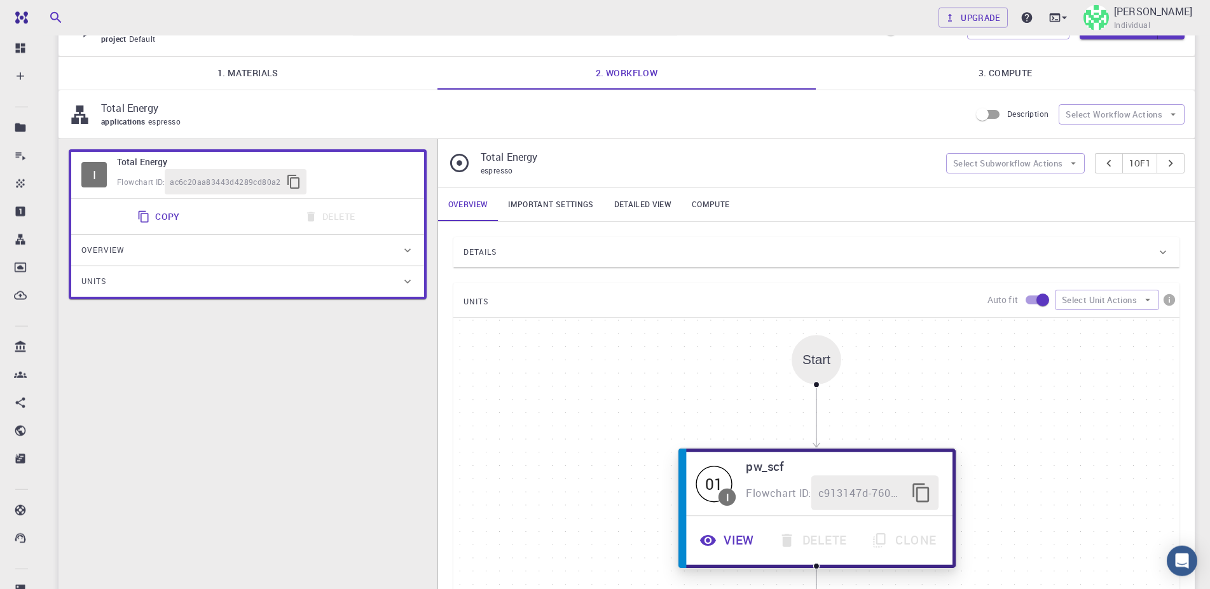
scroll to position [65, 0]
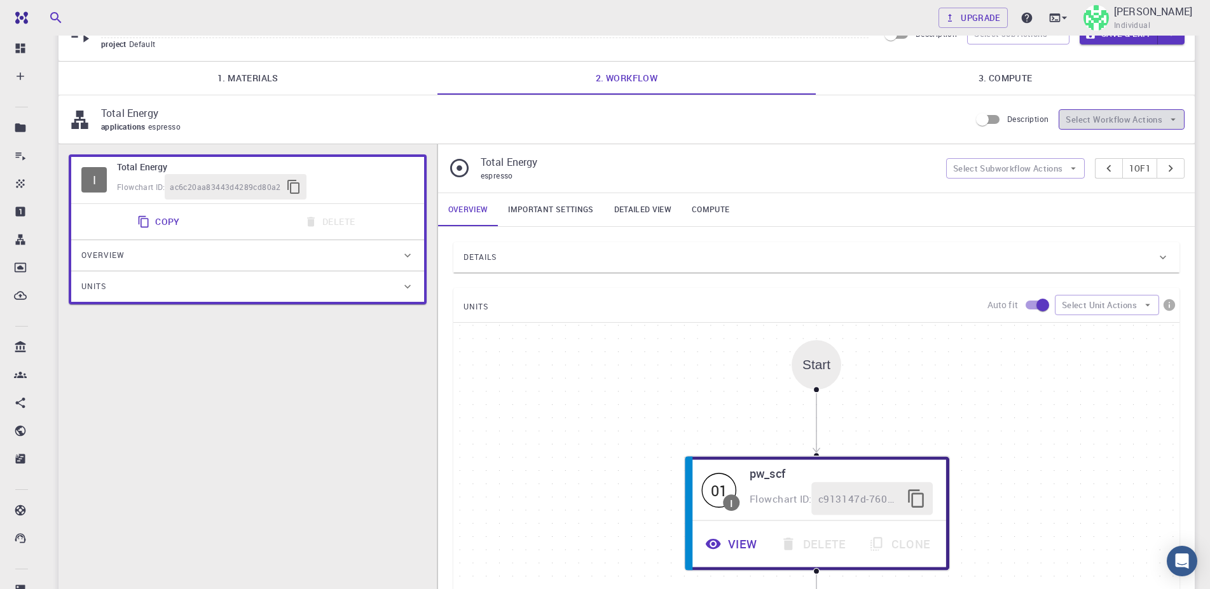
click at [1109, 120] on button "Select Workflow Actions" at bounding box center [1122, 119] width 126 height 20
click at [1101, 142] on span "Toggle relaxation" at bounding box center [1133, 145] width 82 height 13
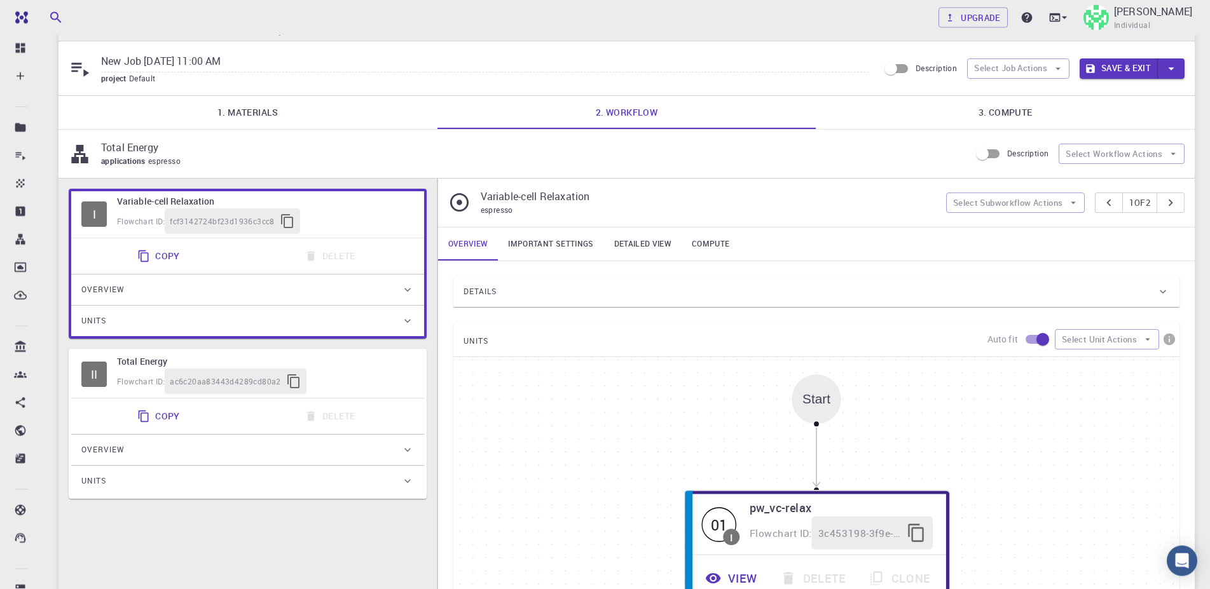
scroll to position [0, 0]
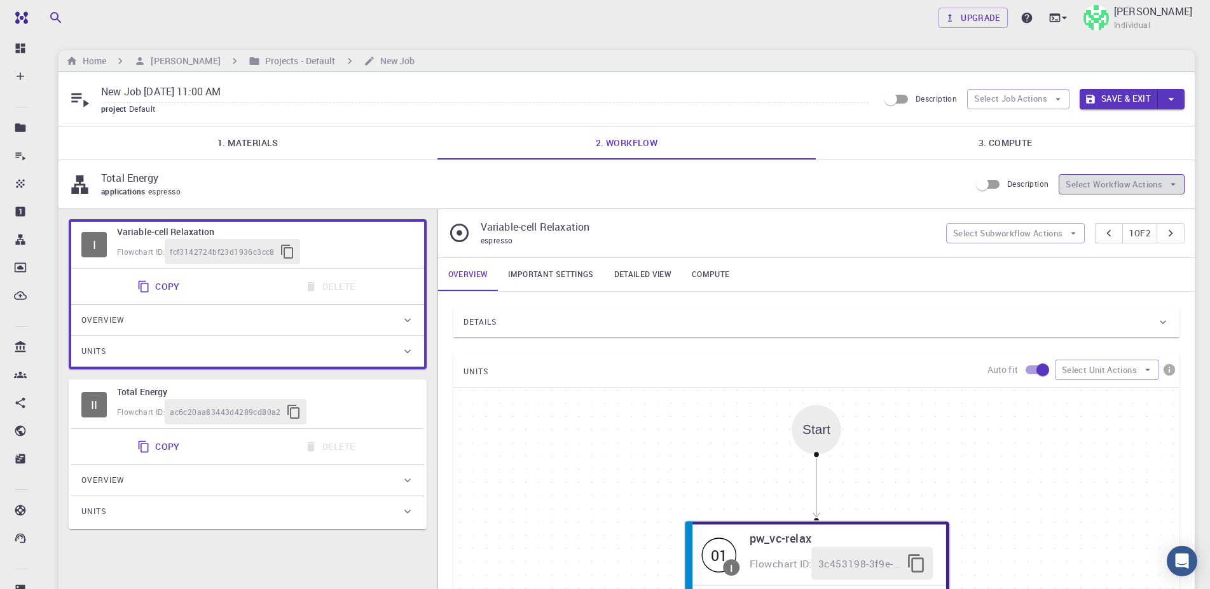
click at [1129, 188] on button "Select Workflow Actions" at bounding box center [1122, 184] width 126 height 20
click at [1129, 249] on li "Toggle multi-material" at bounding box center [1124, 240] width 130 height 20
click at [1119, 191] on button "Select Workflow Actions" at bounding box center [1122, 184] width 126 height 20
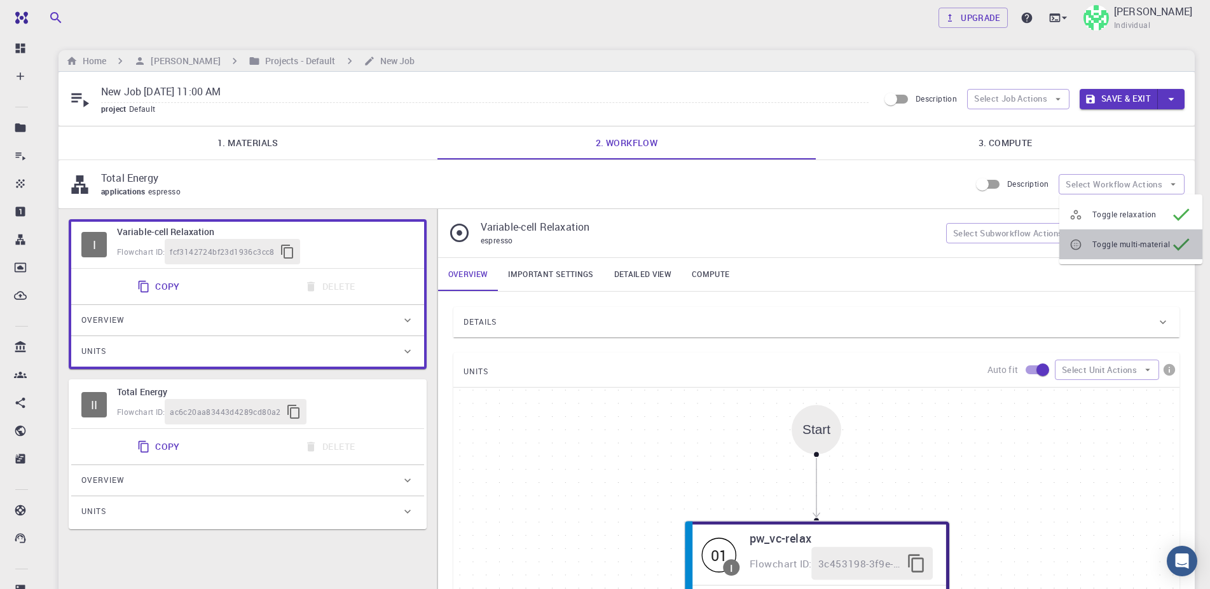
click at [1123, 240] on span "Toggle multi-material" at bounding box center [1131, 244] width 78 height 13
click at [997, 228] on button "Select Subworkflow Actions" at bounding box center [1015, 233] width 139 height 20
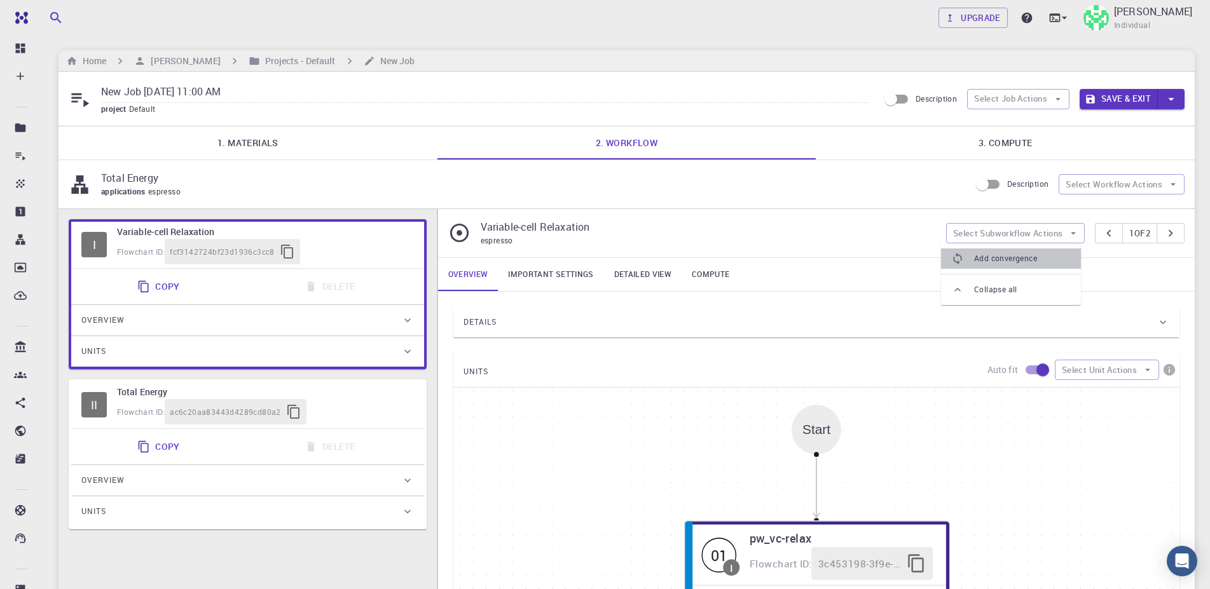
click at [997, 256] on span "Add convergence" at bounding box center [1022, 258] width 97 height 13
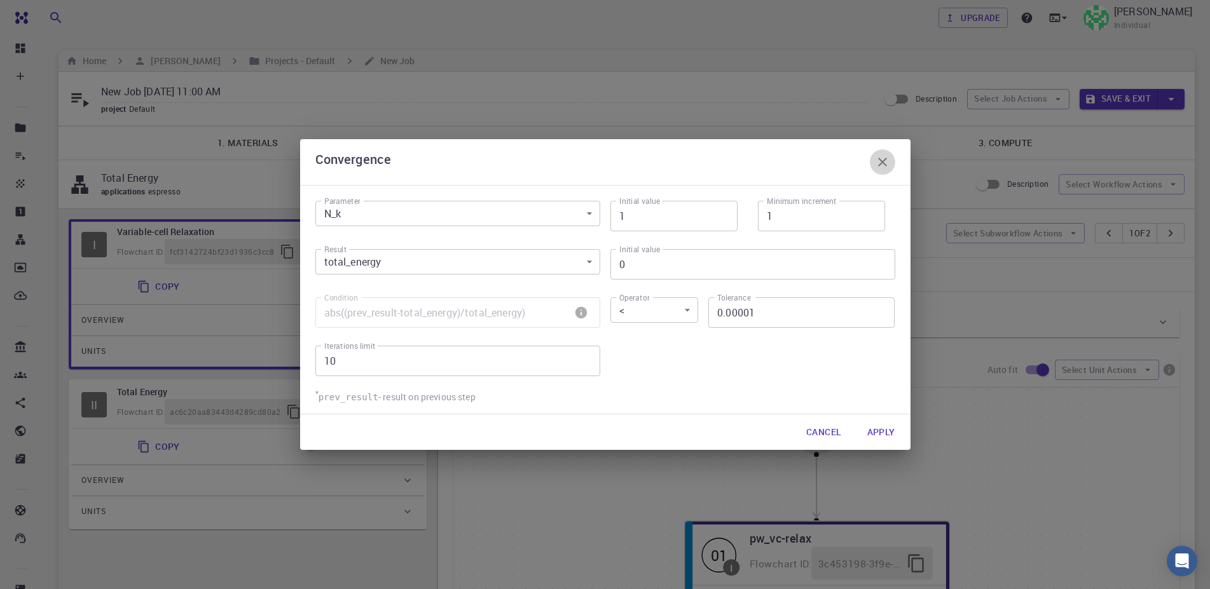
click at [883, 164] on icon "button" at bounding box center [882, 162] width 15 height 15
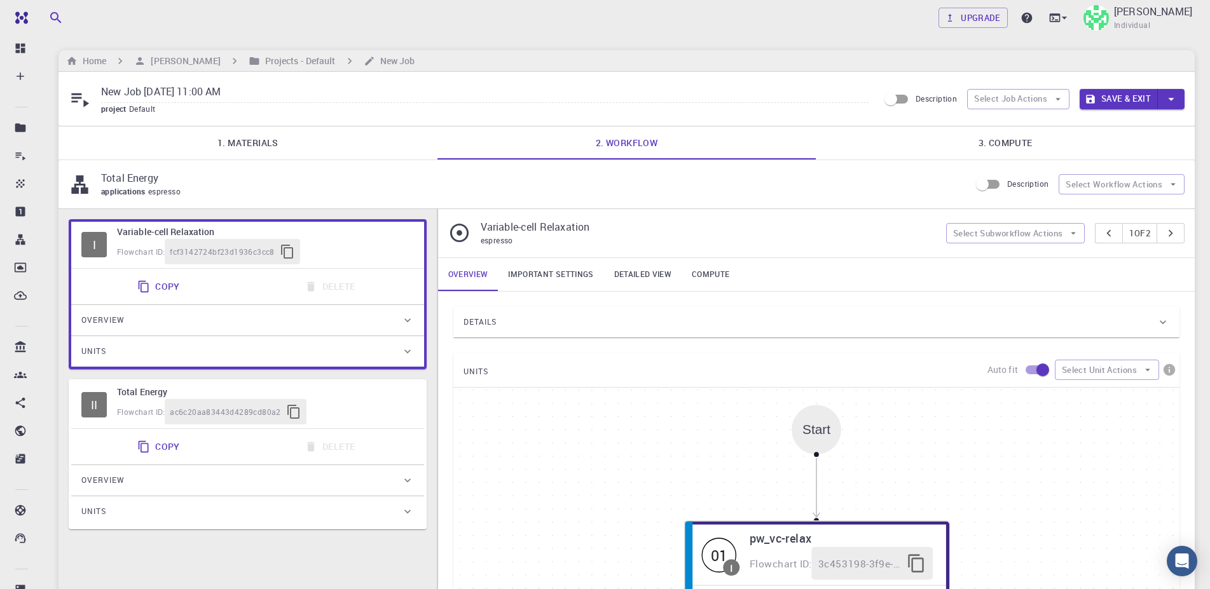
drag, startPoint x: 980, startPoint y: 237, endPoint x: 938, endPoint y: 237, distance: 42.6
click at [980, 237] on button "Select Subworkflow Actions" at bounding box center [1015, 233] width 139 height 20
click at [979, 258] on span "Add convergence" at bounding box center [1022, 258] width 97 height 13
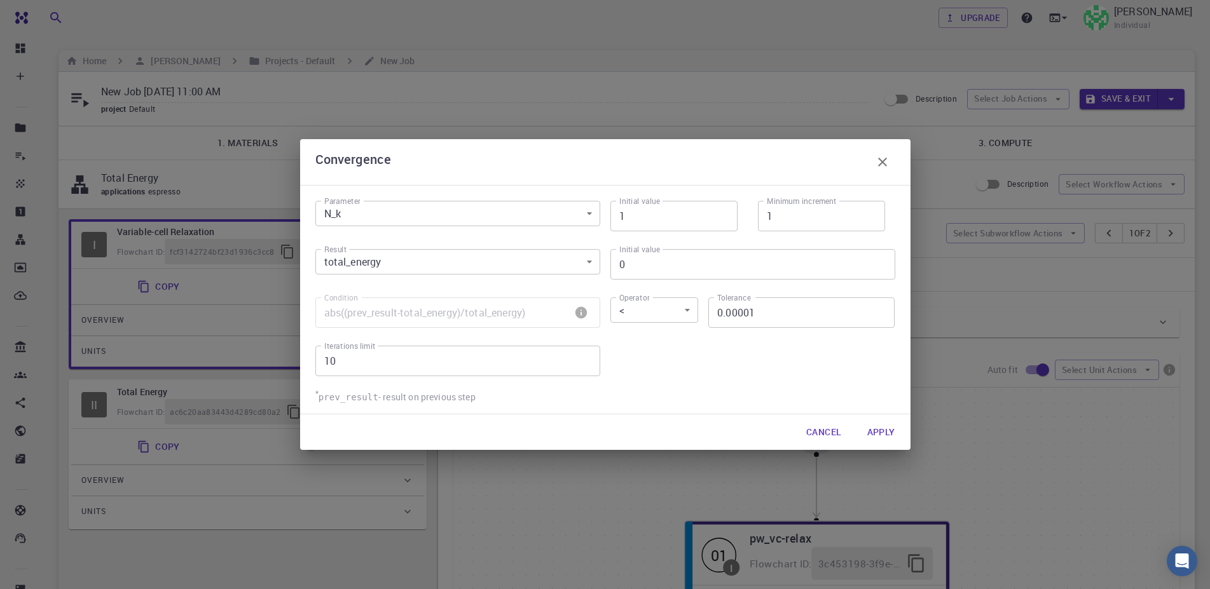
click at [883, 163] on icon "button" at bounding box center [882, 162] width 9 height 9
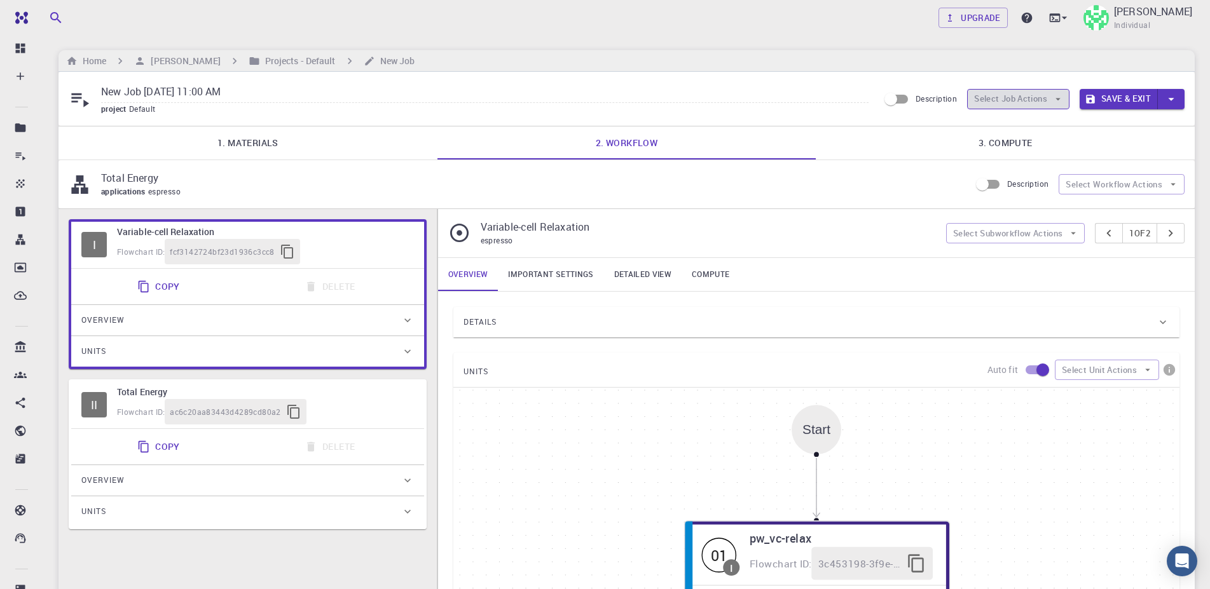
click at [993, 101] on button "Select Job Actions" at bounding box center [1018, 99] width 102 height 20
click at [993, 100] on button "Select Job Actions" at bounding box center [1018, 99] width 102 height 20
